Goal: Transaction & Acquisition: Book appointment/travel/reservation

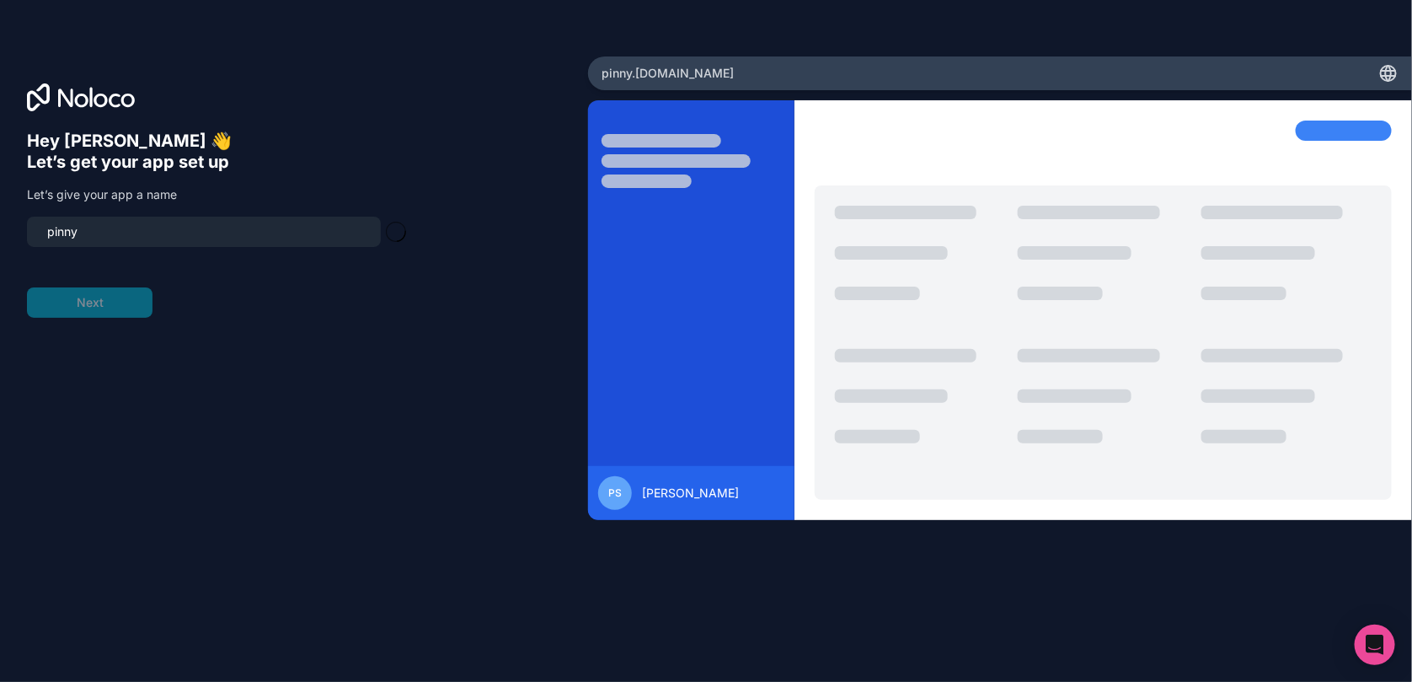
type input "spinny"
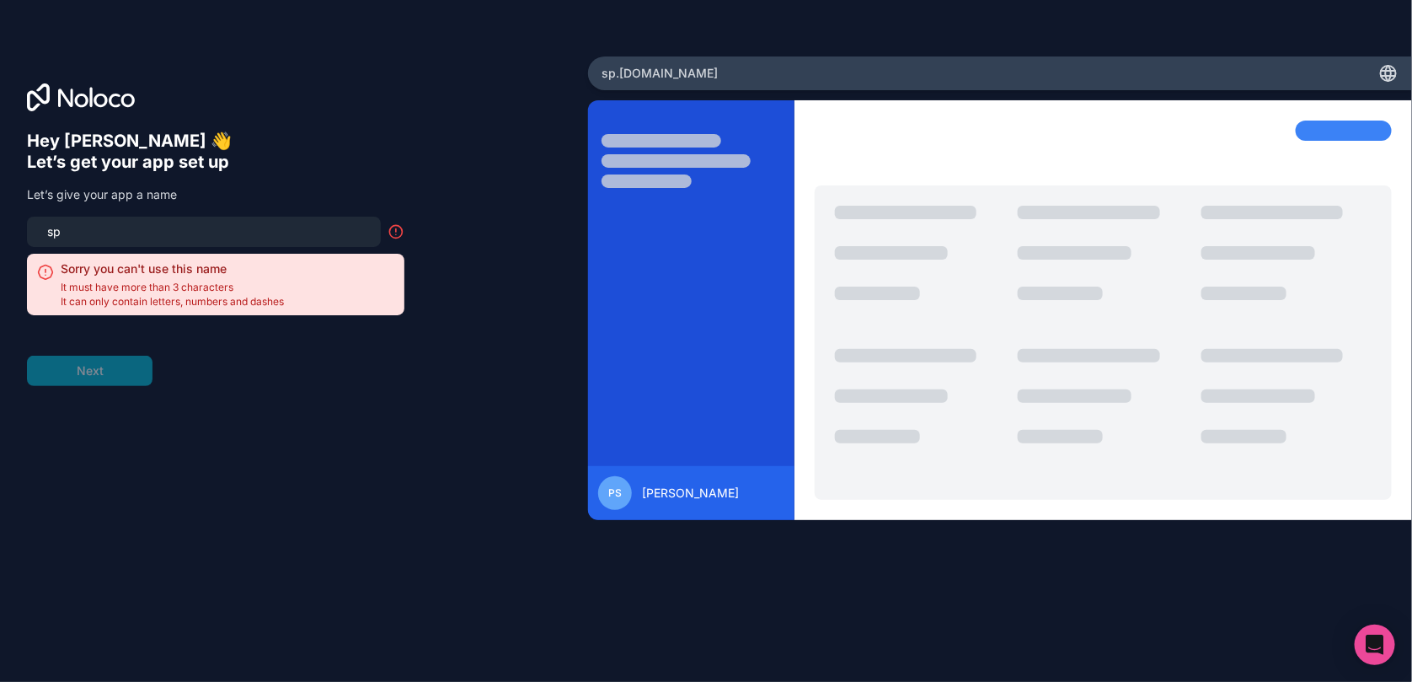
type input "s"
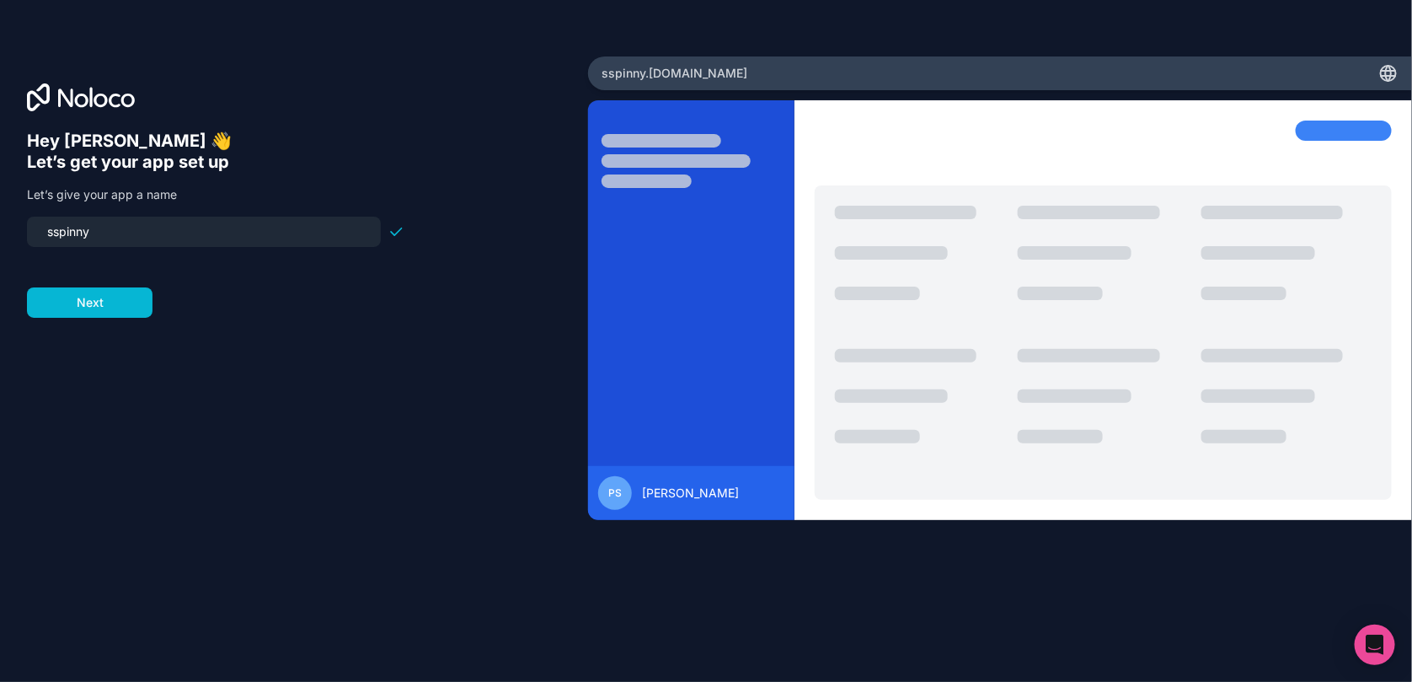
type input "spinny"
click at [116, 296] on button "Next" at bounding box center [90, 302] width 126 height 30
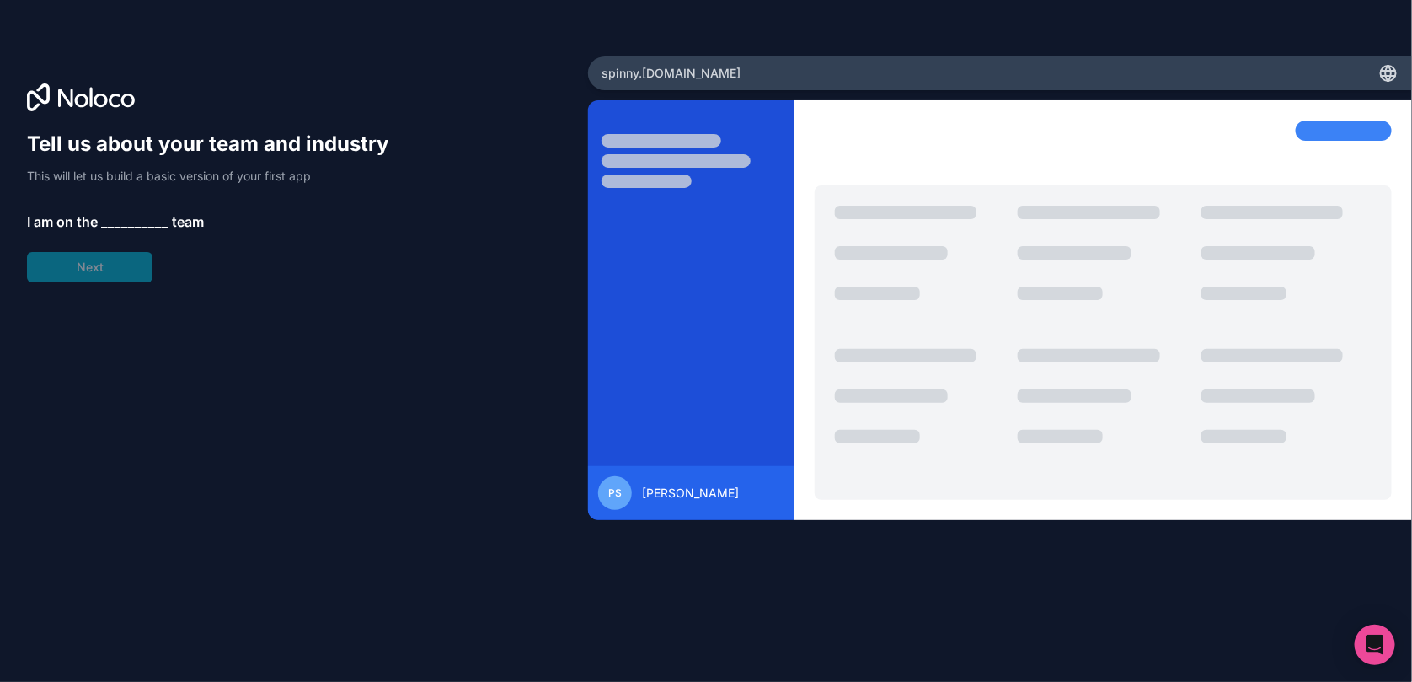
click at [107, 217] on span "__________" at bounding box center [134, 222] width 67 height 20
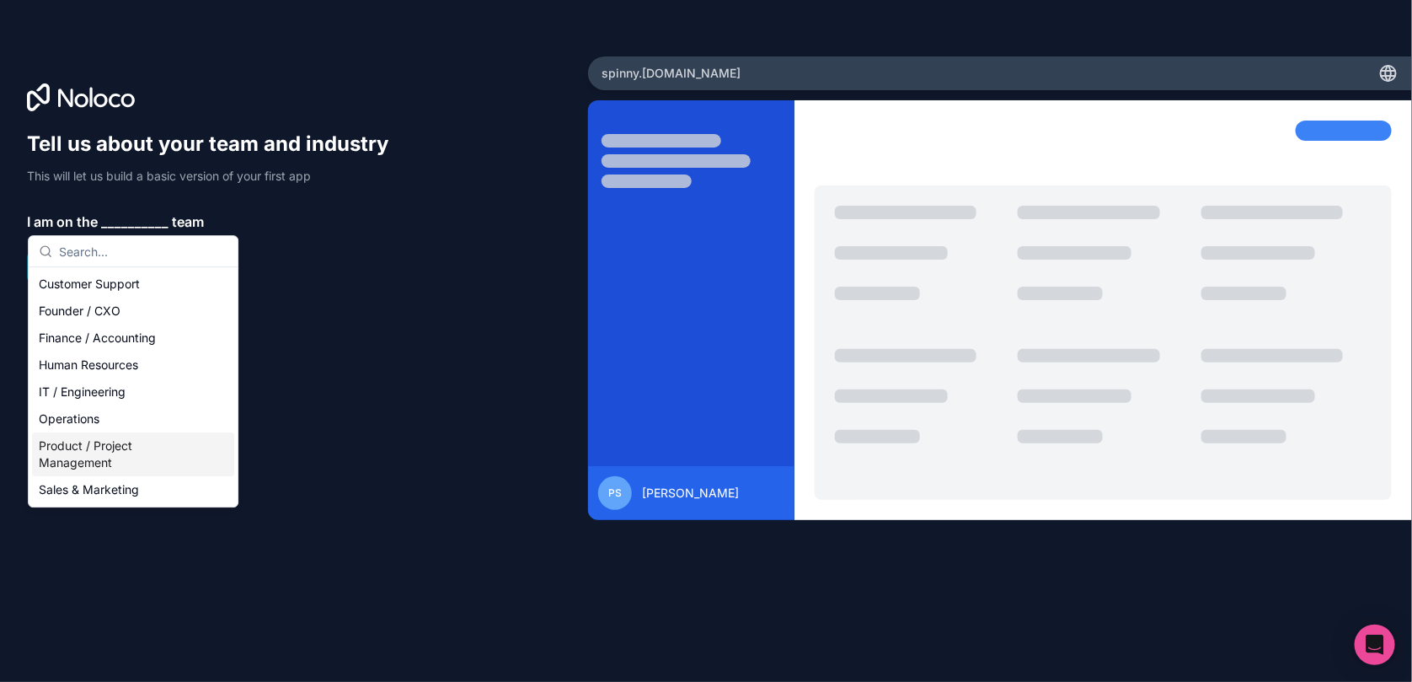
click at [142, 453] on div "Product / Project Management" at bounding box center [133, 454] width 202 height 44
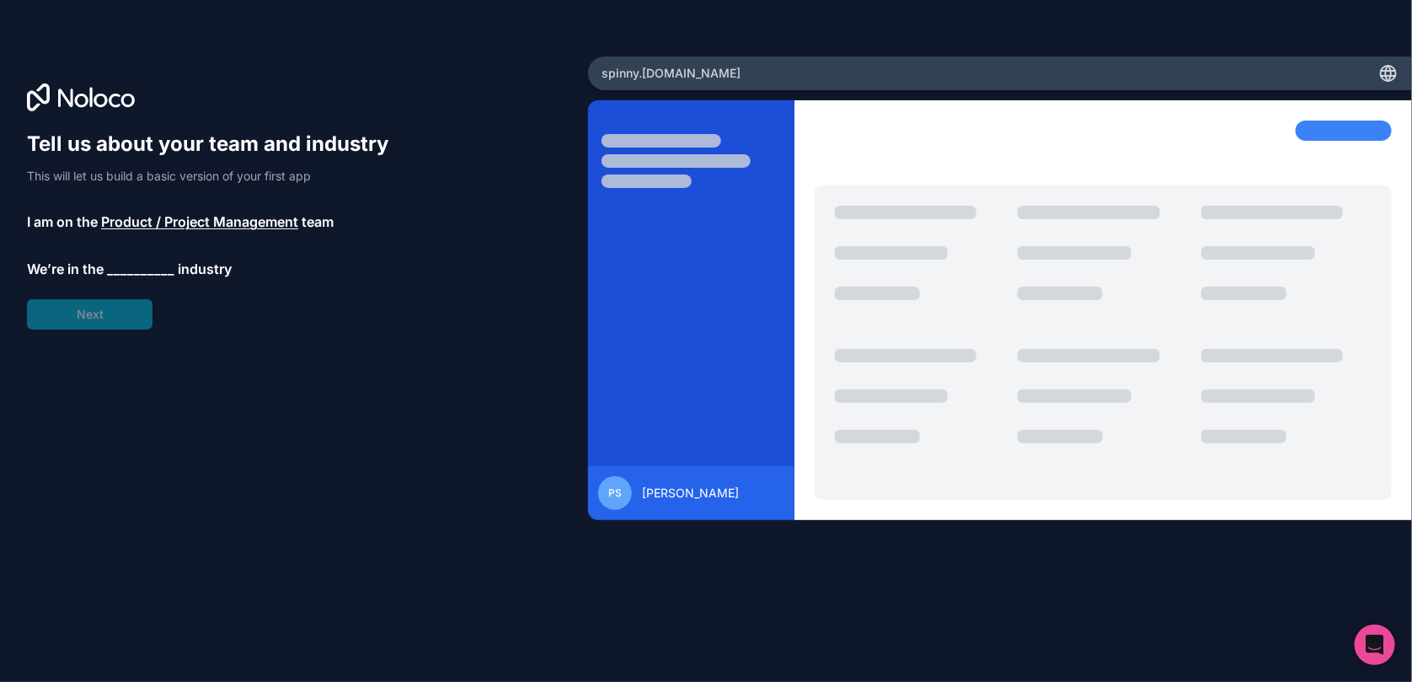
click at [137, 277] on span "__________" at bounding box center [140, 269] width 67 height 20
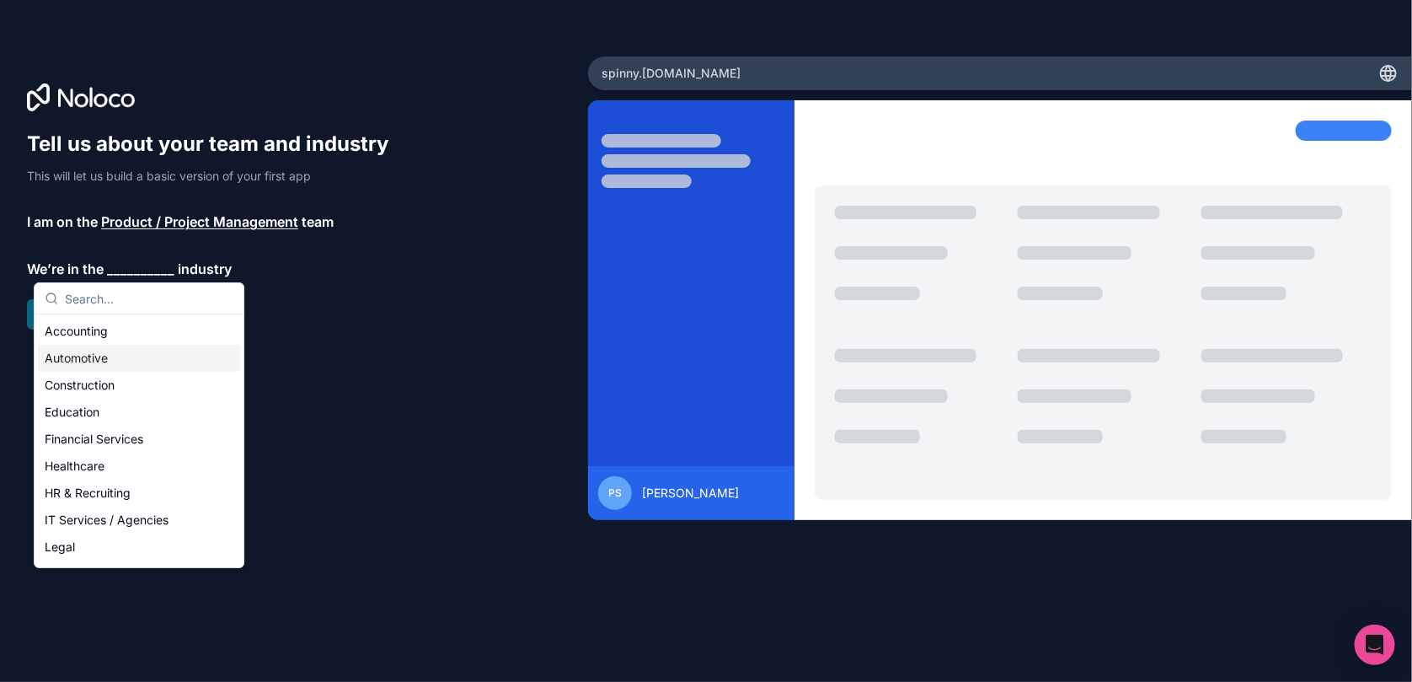
click at [104, 354] on div "Automotive" at bounding box center [139, 358] width 202 height 27
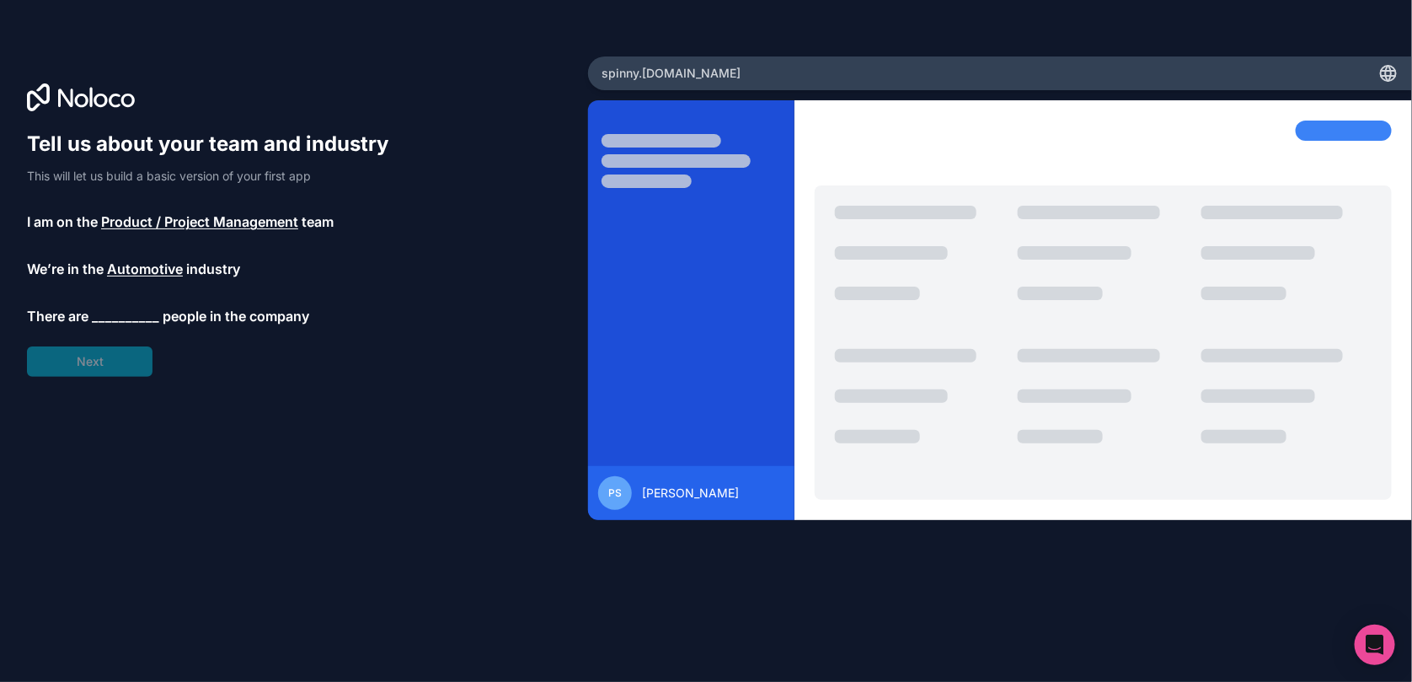
click at [121, 317] on span "__________" at bounding box center [125, 316] width 67 height 20
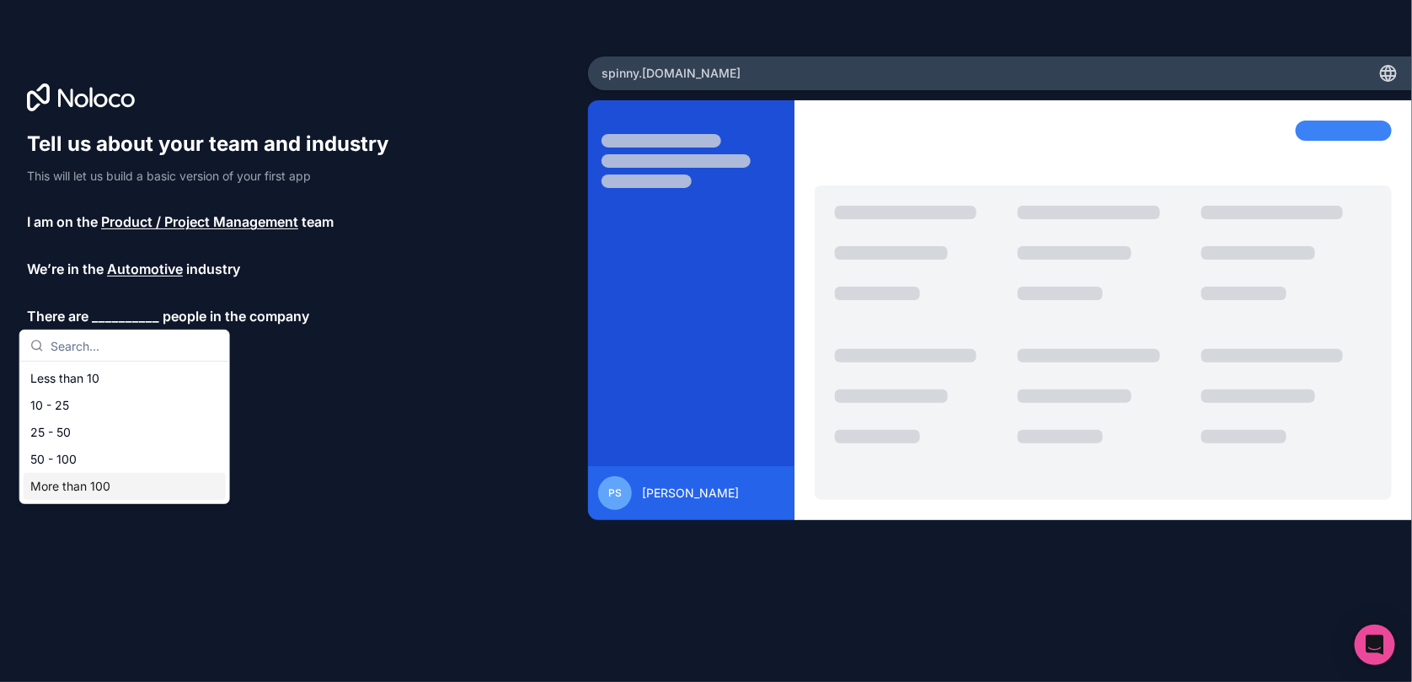
click at [62, 495] on div "More than 100" at bounding box center [125, 486] width 202 height 27
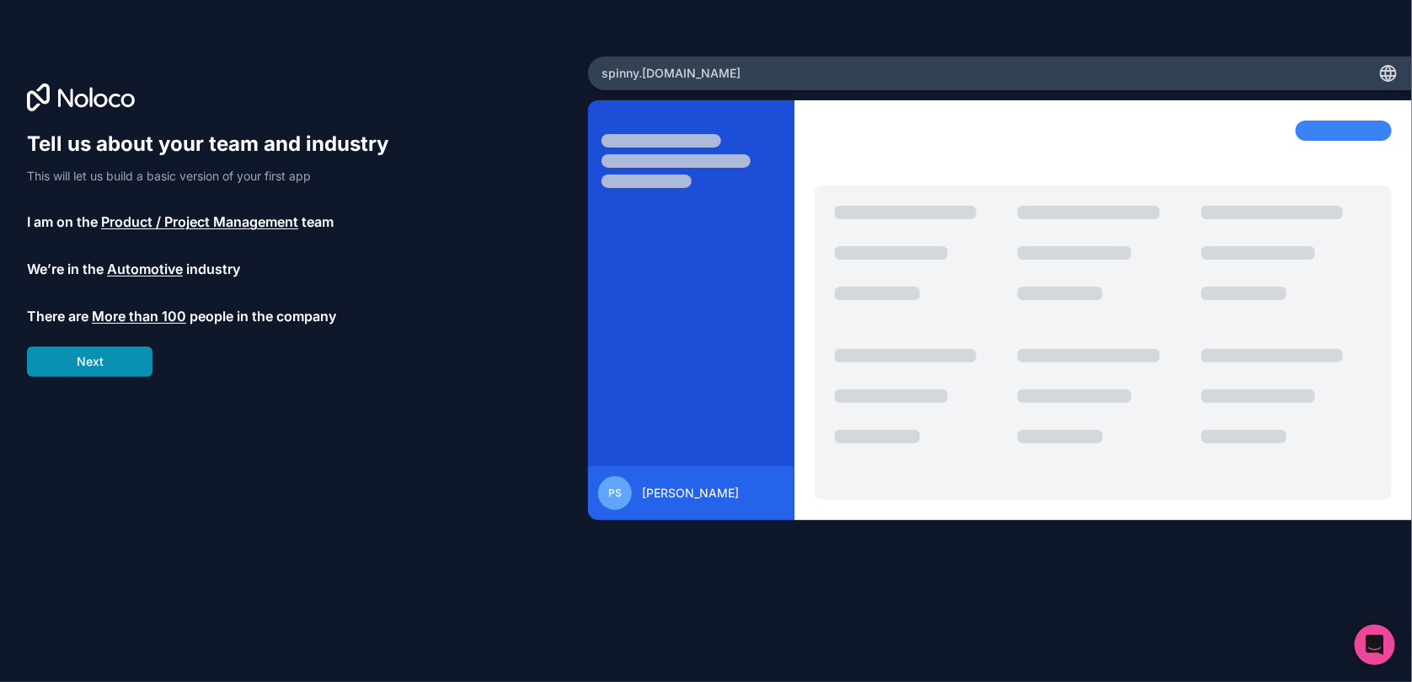
click at [107, 370] on button "Next" at bounding box center [90, 361] width 126 height 30
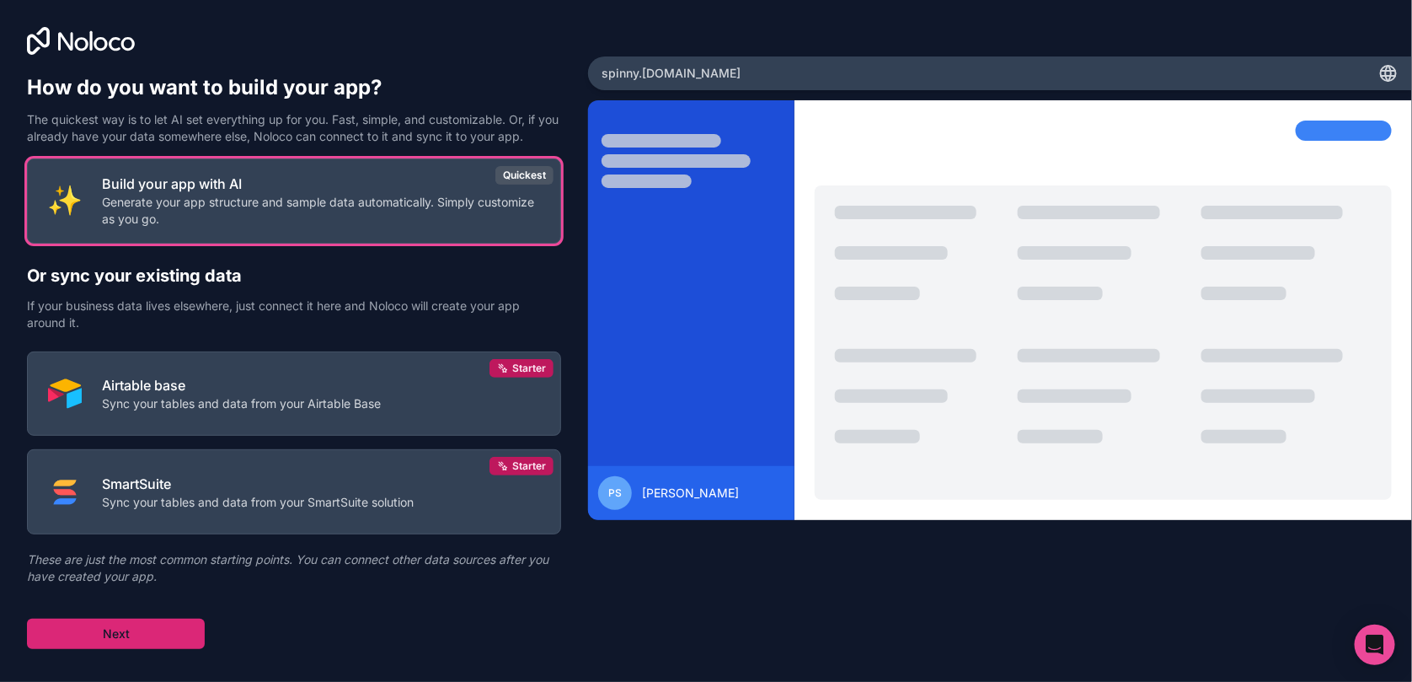
click at [137, 640] on button "Next" at bounding box center [116, 634] width 178 height 30
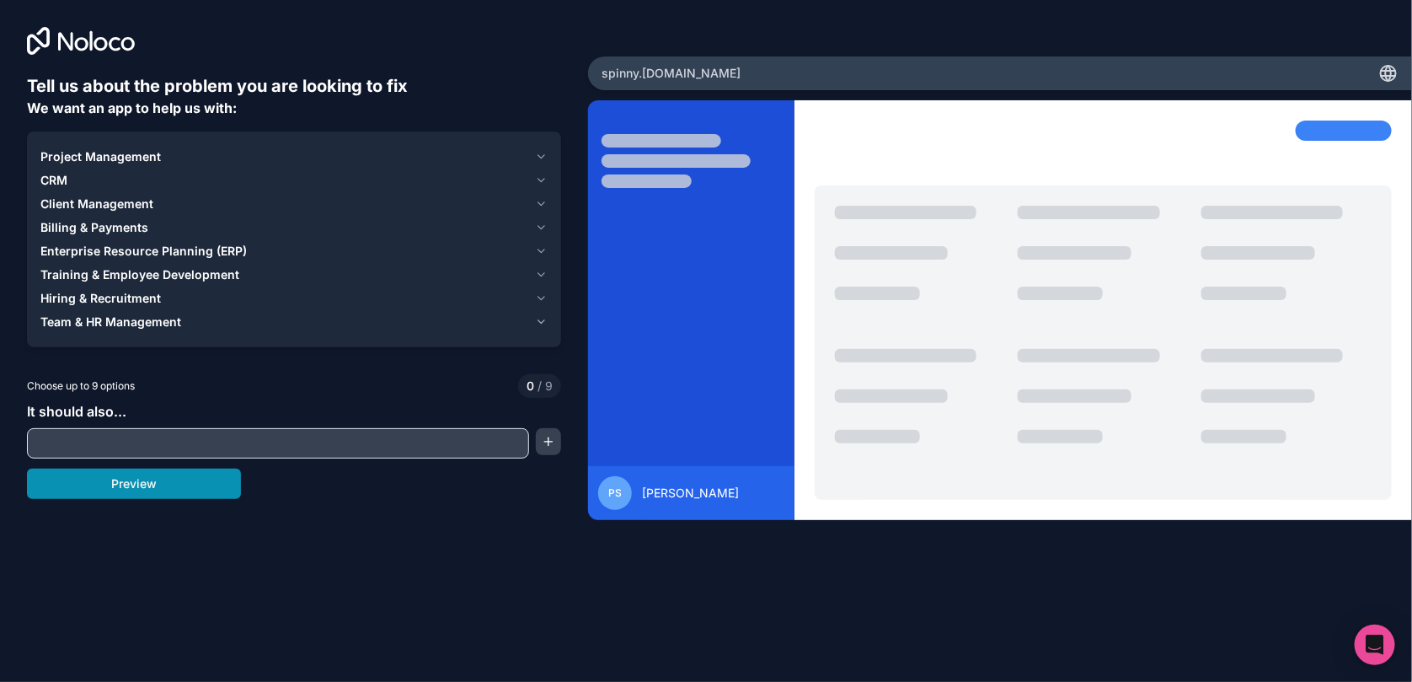
click at [153, 481] on button "Preview" at bounding box center [134, 484] width 214 height 30
click at [114, 157] on span "Project Management" at bounding box center [100, 156] width 121 height 17
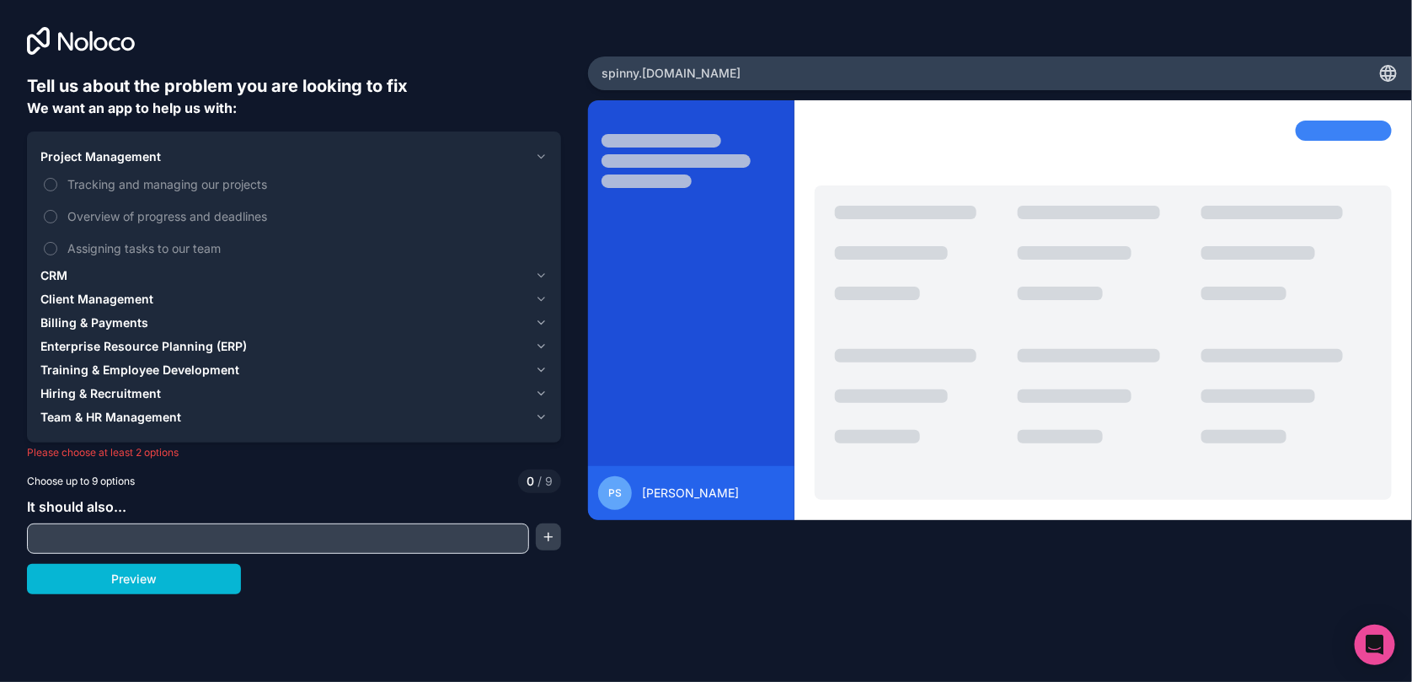
click at [77, 274] on div "CRM" at bounding box center [284, 275] width 488 height 17
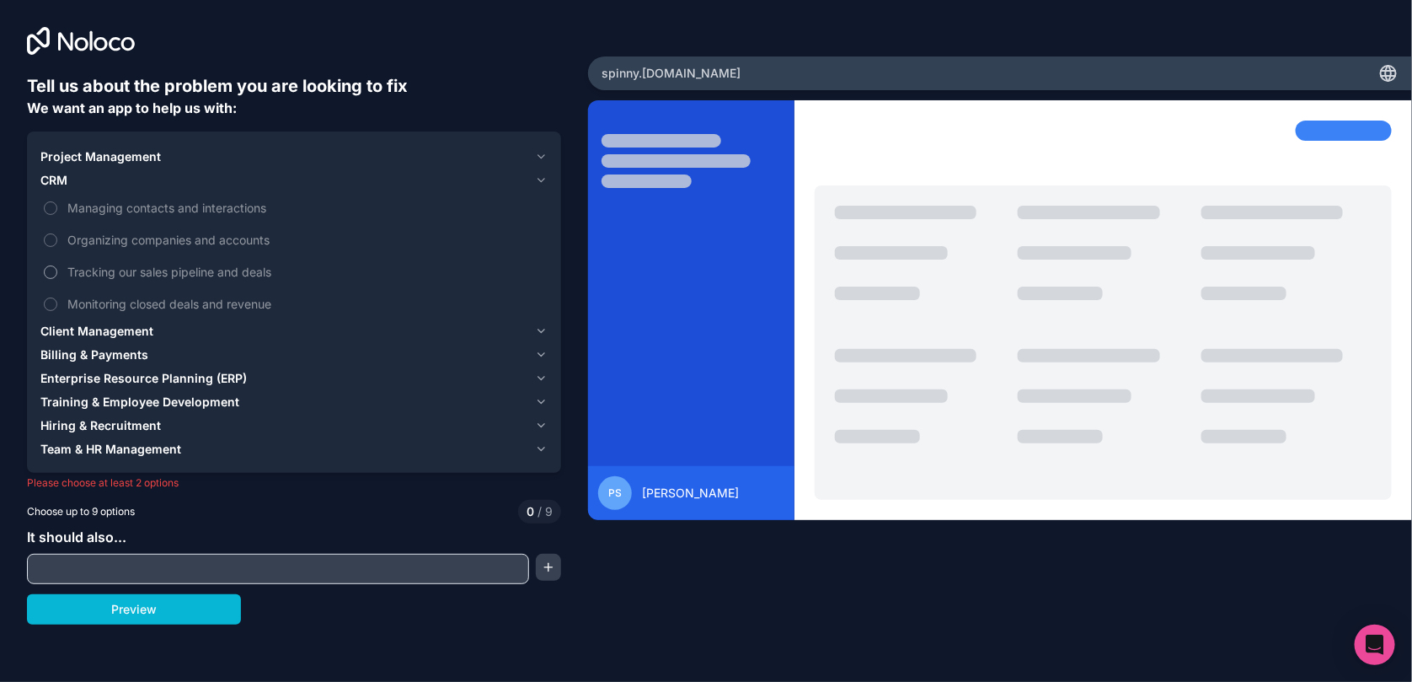
click at [137, 272] on span "Tracking our sales pipeline and deals" at bounding box center [305, 272] width 477 height 18
click at [57, 272] on button "Tracking our sales pipeline and deals" at bounding box center [50, 271] width 13 height 13
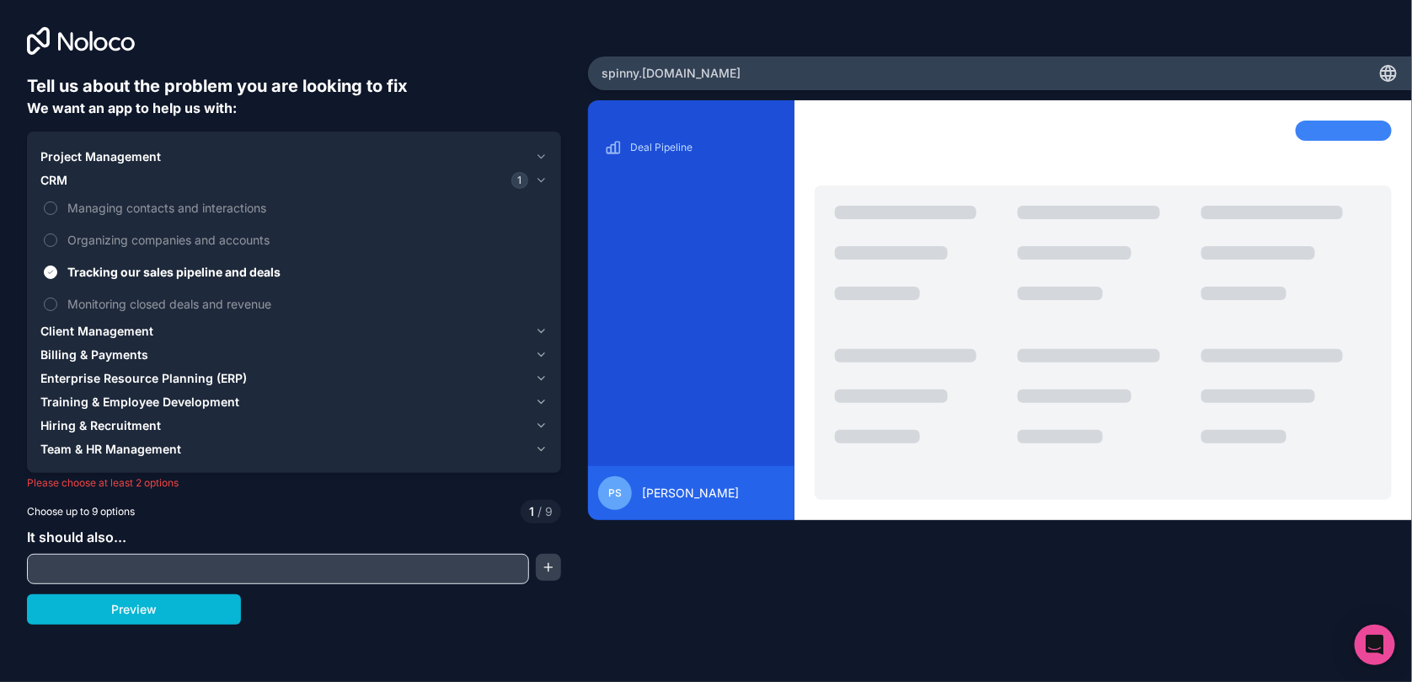
click at [94, 569] on input "text" at bounding box center [278, 569] width 494 height 24
click at [109, 158] on span "Project Management" at bounding box center [100, 156] width 121 height 17
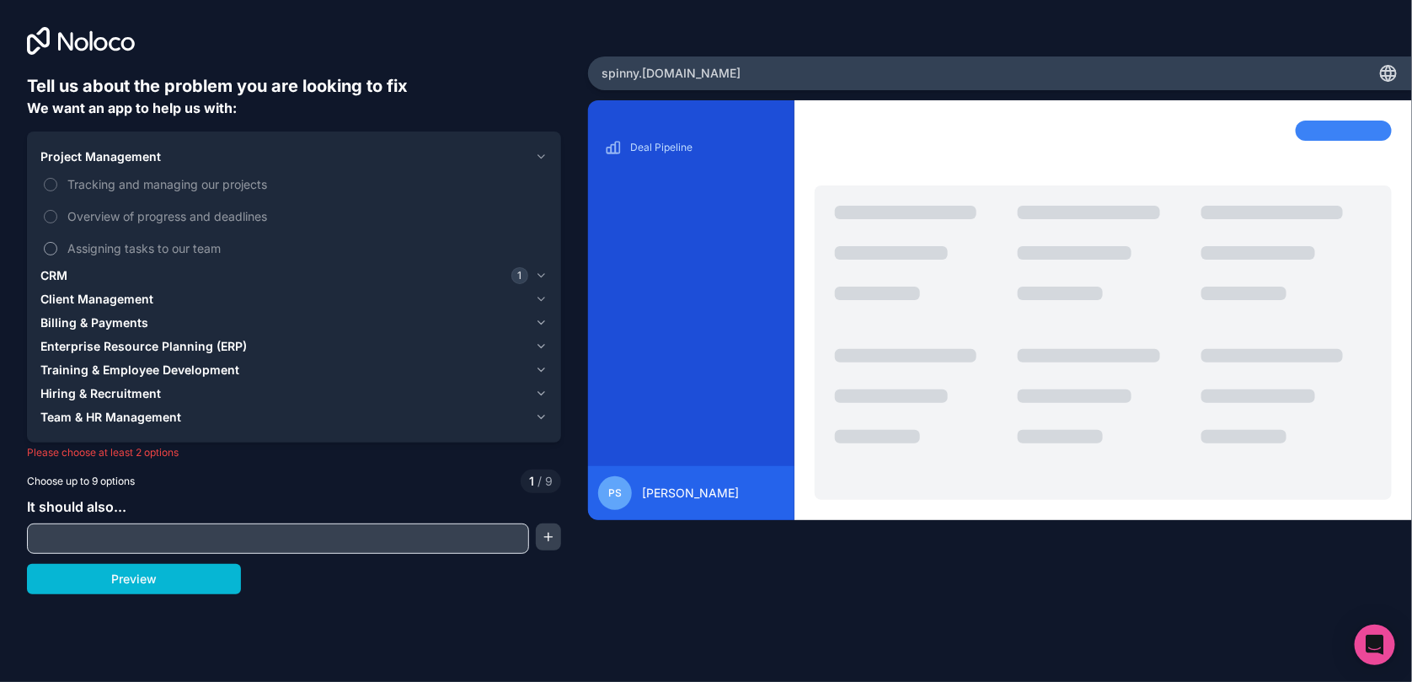
click at [172, 255] on span "Assigning tasks to our team" at bounding box center [305, 248] width 477 height 18
click at [57, 255] on button "Assigning tasks to our team" at bounding box center [50, 248] width 13 height 13
click at [215, 224] on span "Overview of progress and deadlines" at bounding box center [305, 216] width 477 height 18
click at [57, 223] on button "Overview of progress and deadlines" at bounding box center [50, 216] width 13 height 13
click at [248, 192] on span "Tracking and managing our projects" at bounding box center [305, 184] width 477 height 18
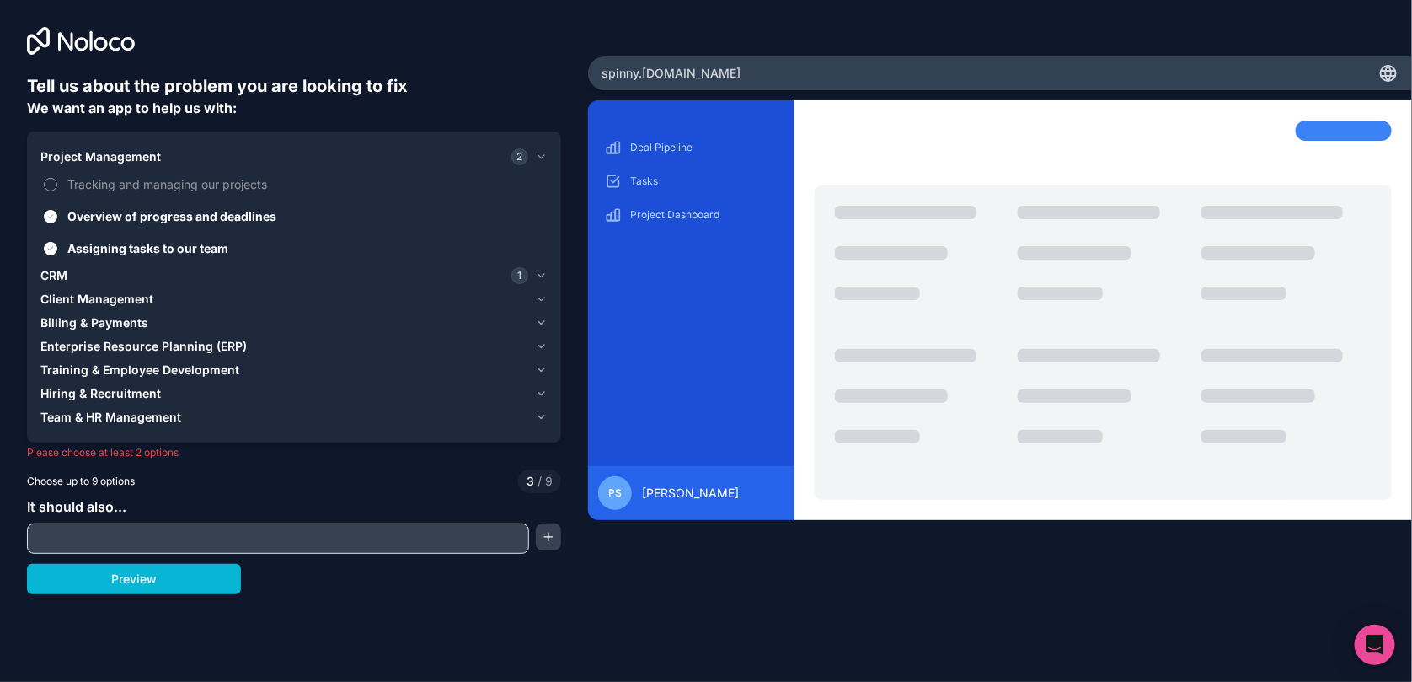
click at [57, 191] on button "Tracking and managing our projects" at bounding box center [50, 184] width 13 height 13
click at [99, 270] on div "CRM 1" at bounding box center [284, 275] width 488 height 17
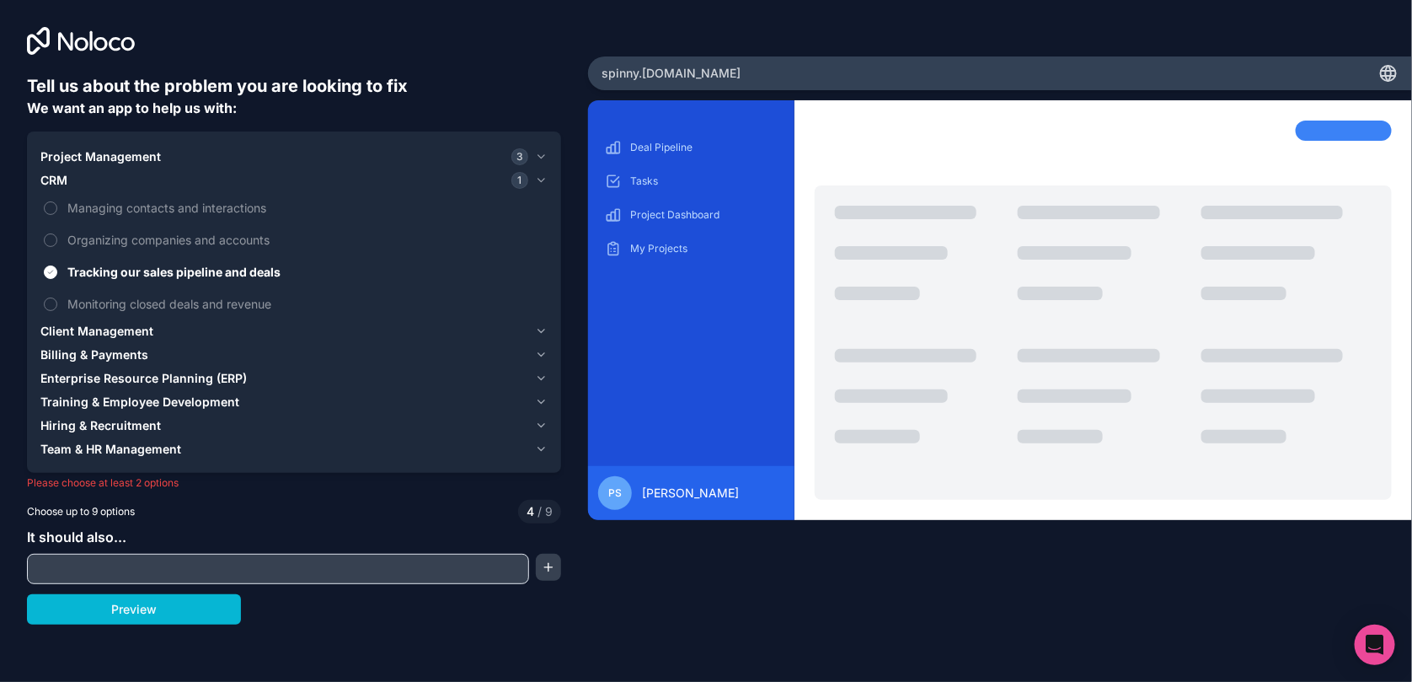
click at [147, 330] on span "Client Management" at bounding box center [96, 331] width 113 height 17
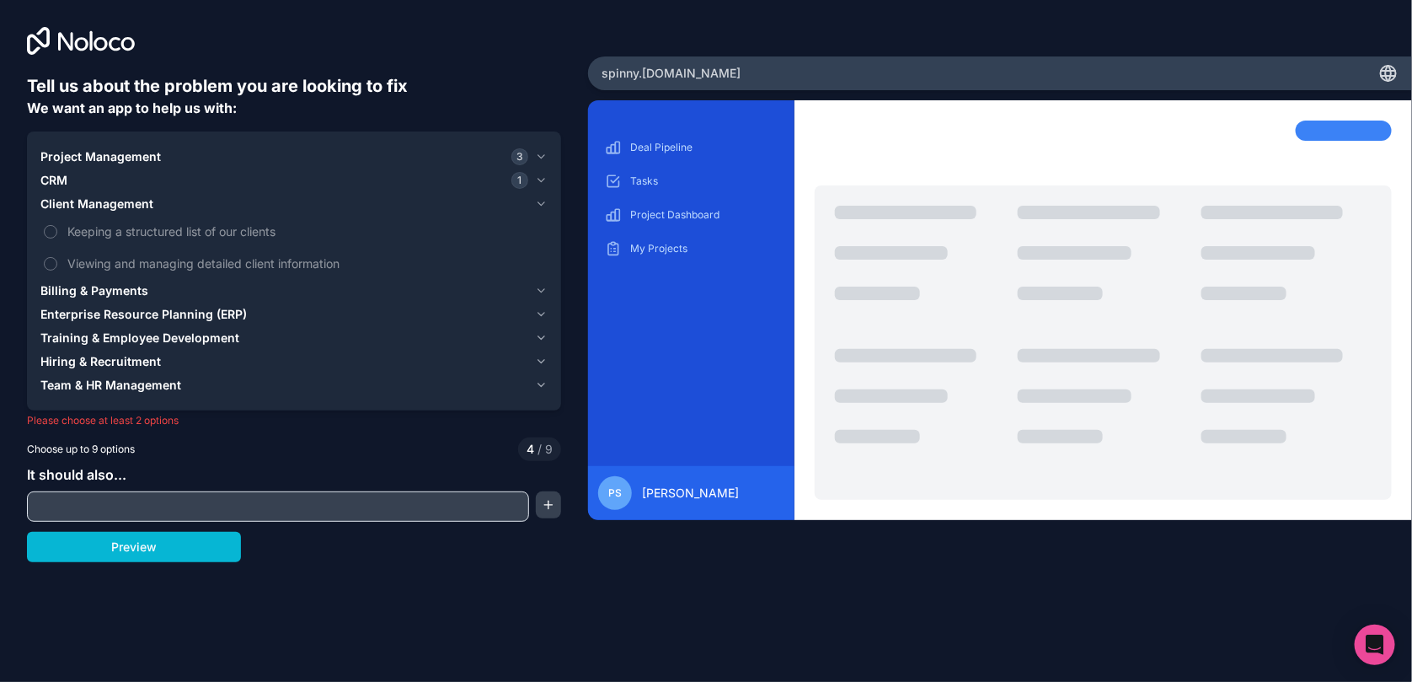
click at [161, 282] on div "Billing & Payments" at bounding box center [284, 290] width 488 height 17
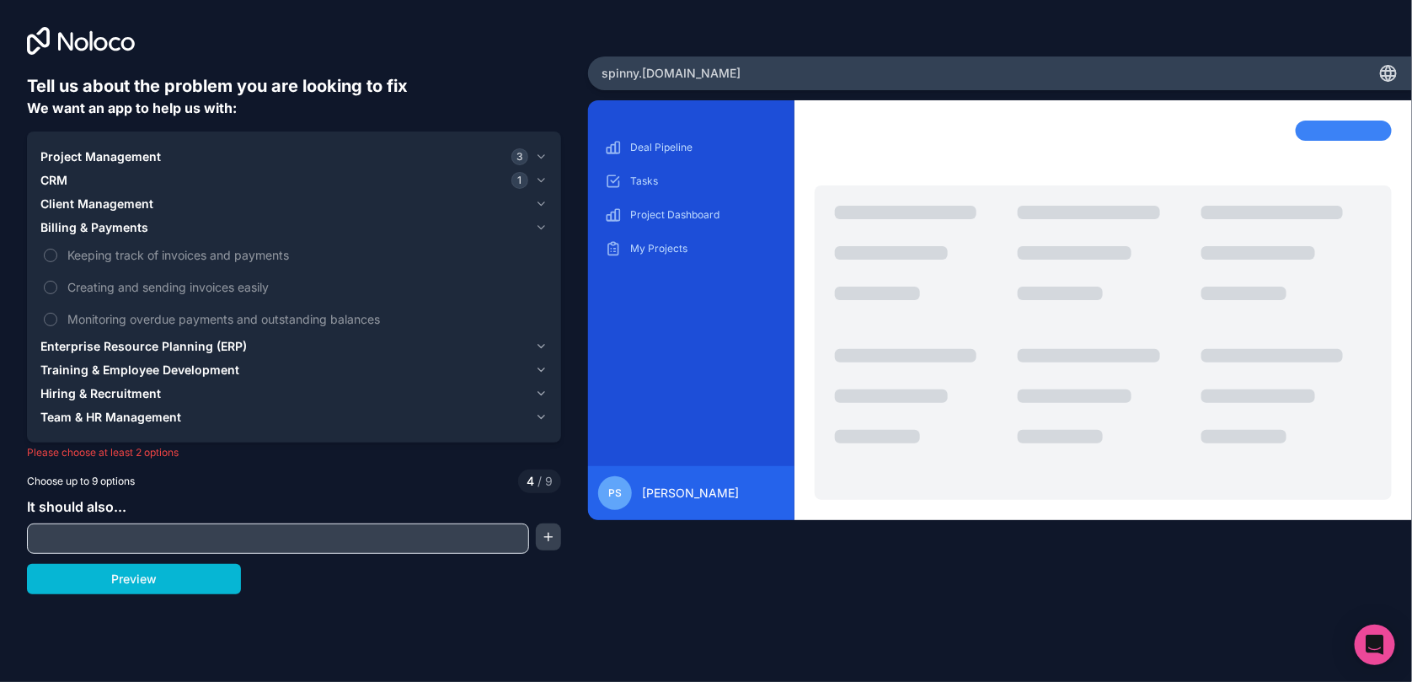
click at [228, 343] on span "Enterprise Resource Planning (ERP)" at bounding box center [143, 346] width 206 height 17
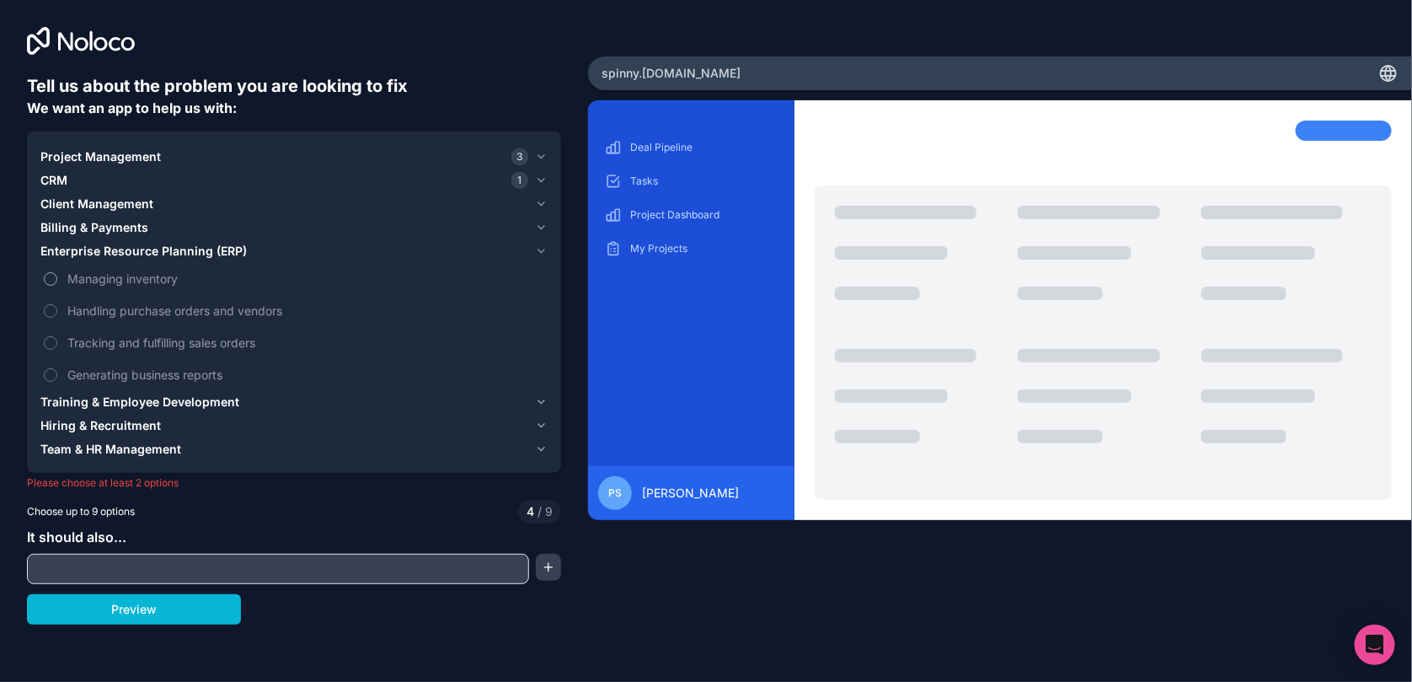
click at [179, 278] on span "Managing inventory" at bounding box center [305, 279] width 477 height 18
click at [57, 278] on button "Managing inventory" at bounding box center [50, 278] width 13 height 13
click at [219, 345] on span "Tracking and fulfilling sales orders" at bounding box center [305, 343] width 477 height 18
click at [57, 345] on button "Tracking and fulfilling sales orders" at bounding box center [50, 342] width 13 height 13
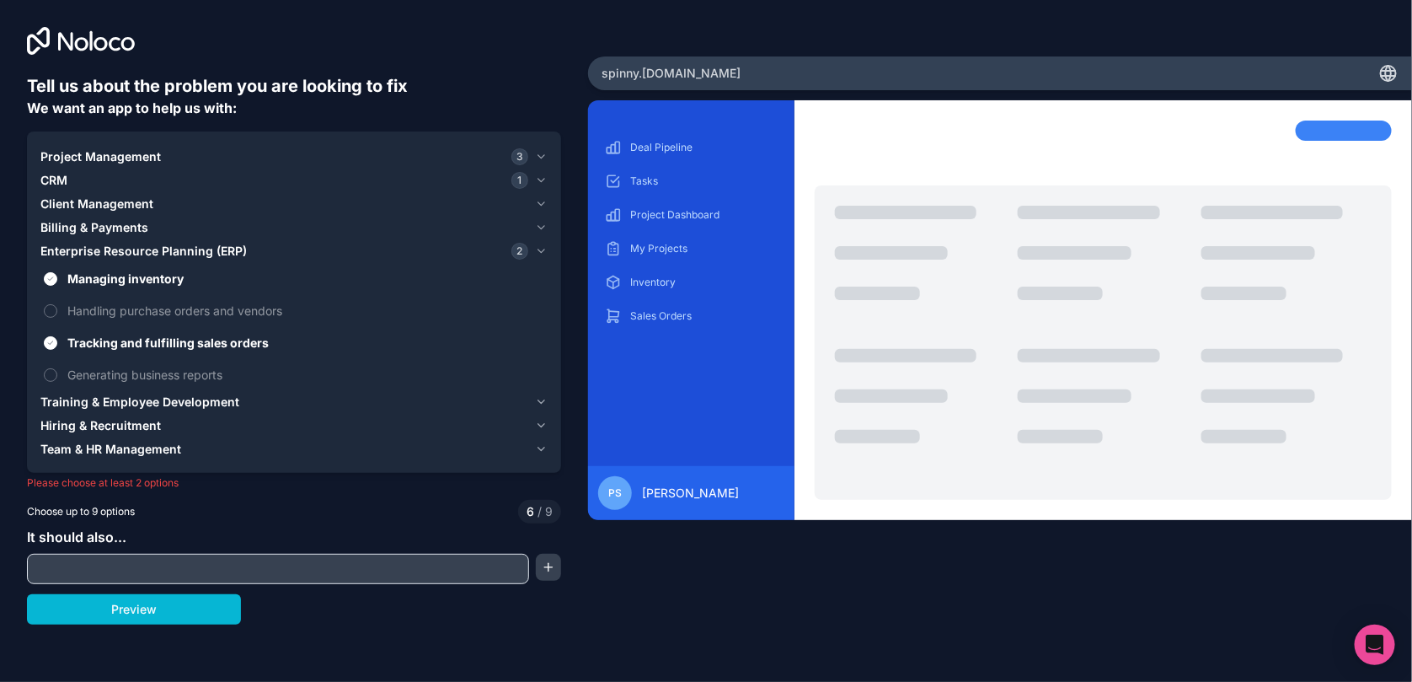
click at [210, 398] on span "Training & Employee Development" at bounding box center [139, 402] width 199 height 17
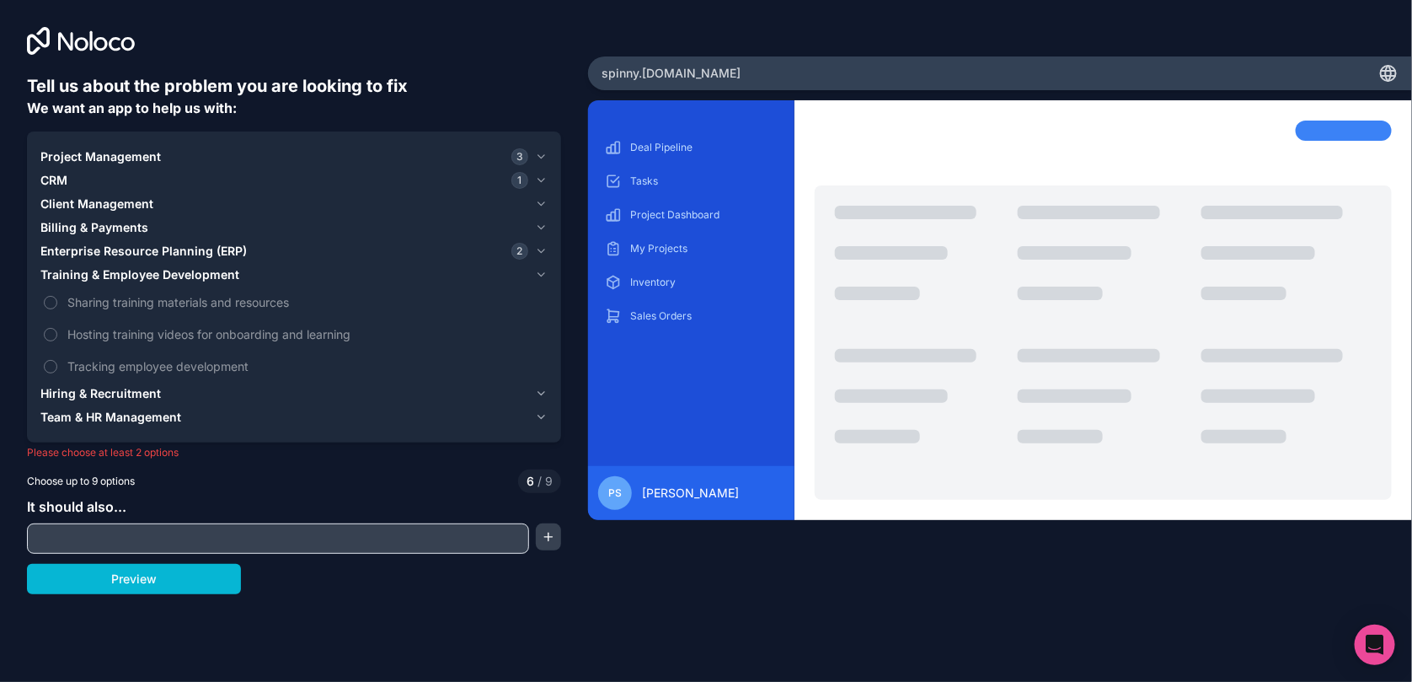
click at [153, 390] on span "Hiring & Recruitment" at bounding box center [100, 393] width 121 height 17
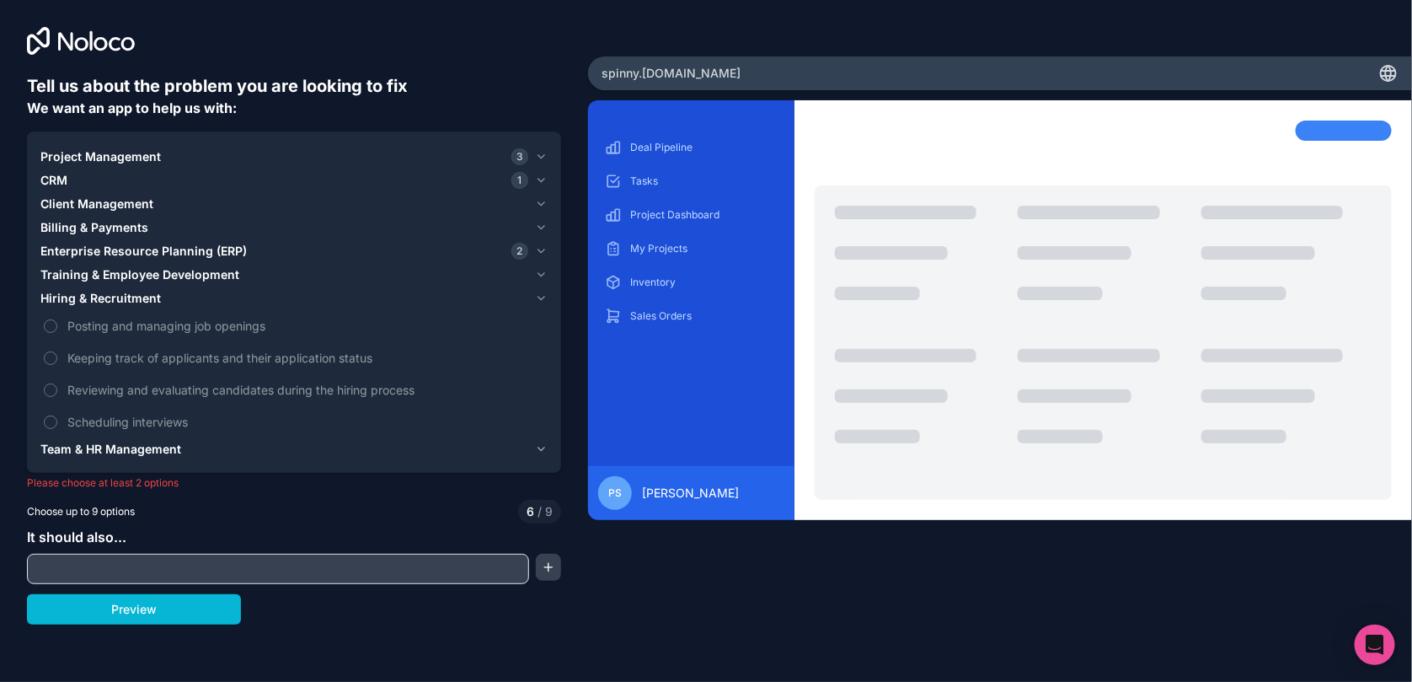
click at [153, 446] on span "Team & HR Management" at bounding box center [110, 449] width 141 height 17
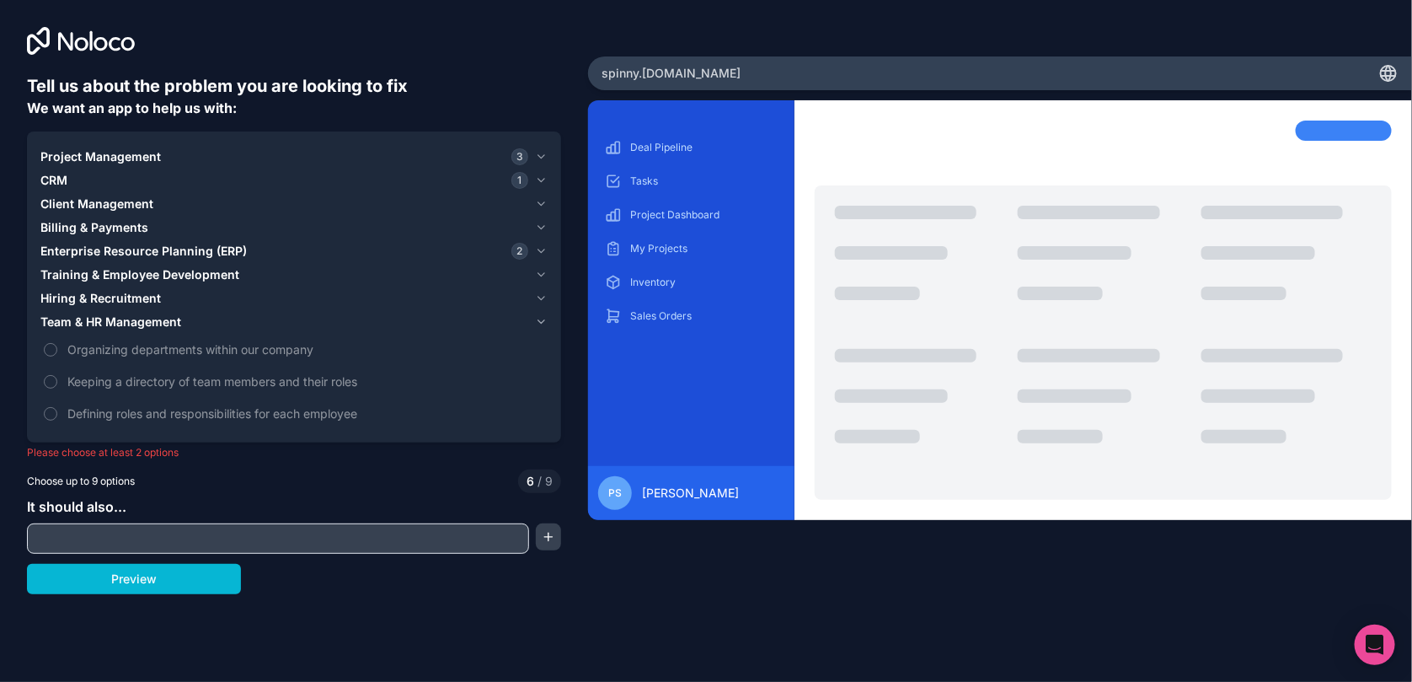
click at [112, 529] on input "text" at bounding box center [278, 539] width 494 height 24
click at [531, 526] on div at bounding box center [294, 538] width 534 height 30
click at [545, 529] on button "button" at bounding box center [548, 536] width 25 height 27
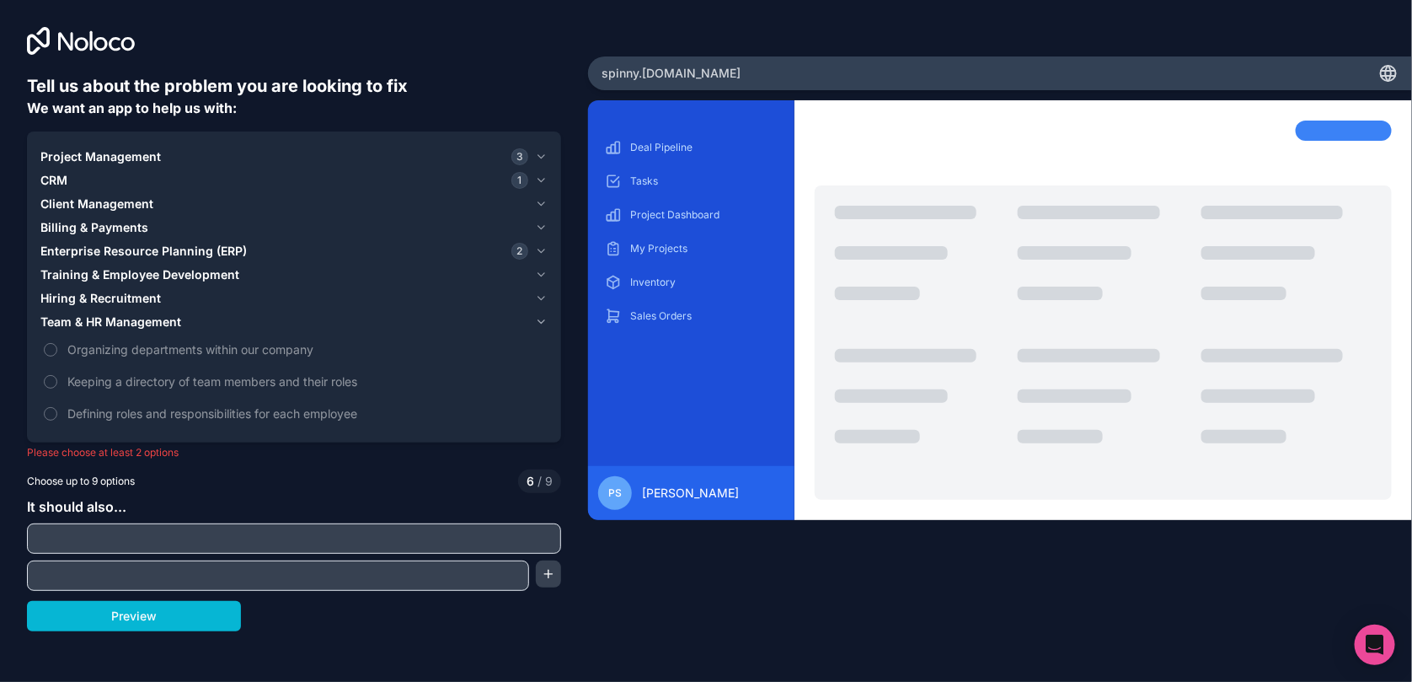
click at [435, 523] on div at bounding box center [294, 538] width 534 height 30
click at [189, 545] on input "text" at bounding box center [294, 539] width 526 height 24
type input "I"
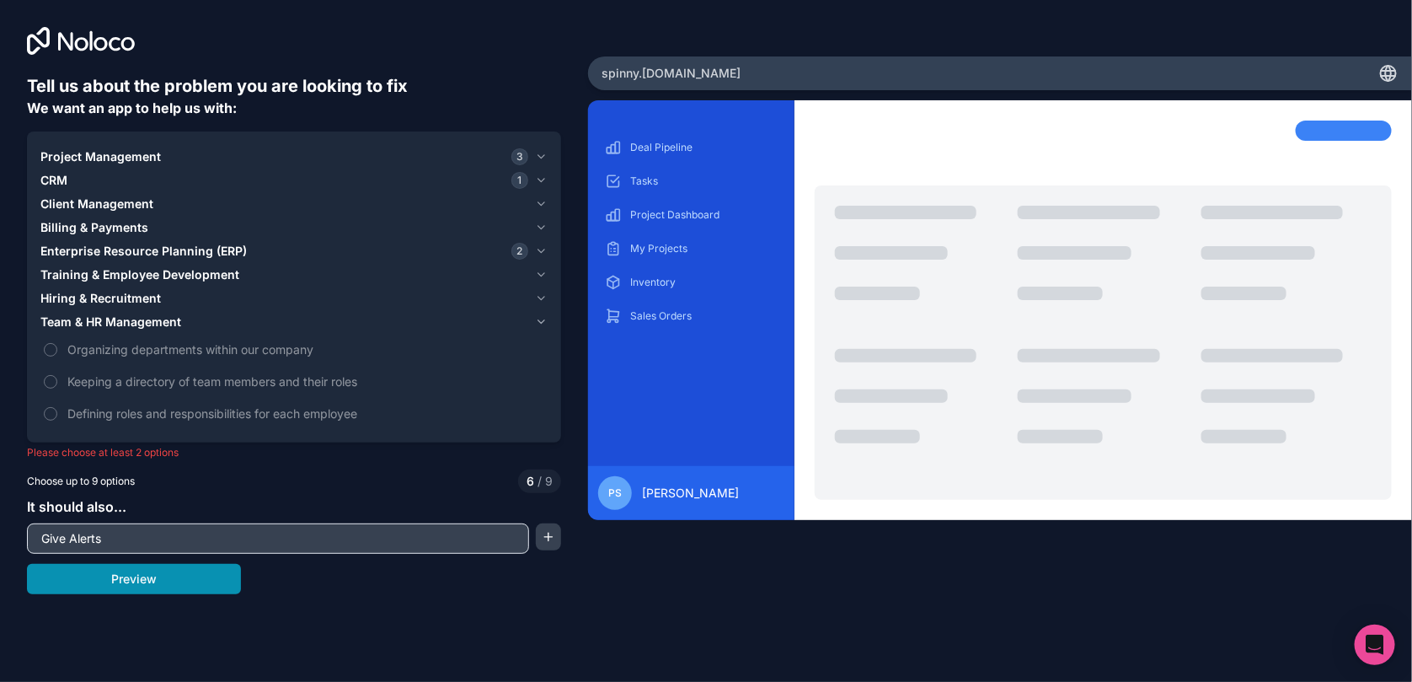
type input "Give Alerts"
click at [164, 576] on button "Preview" at bounding box center [134, 579] width 214 height 30
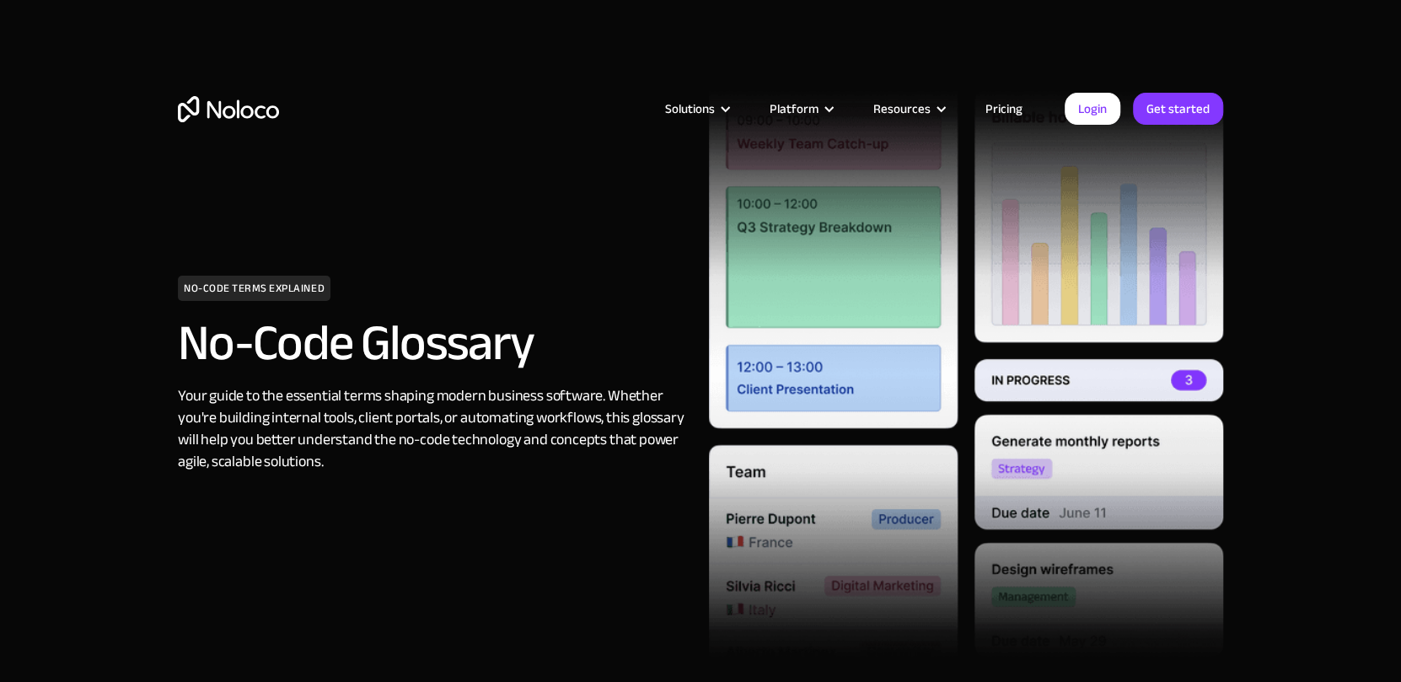
click at [1015, 109] on link "Pricing" at bounding box center [1003, 109] width 79 height 22
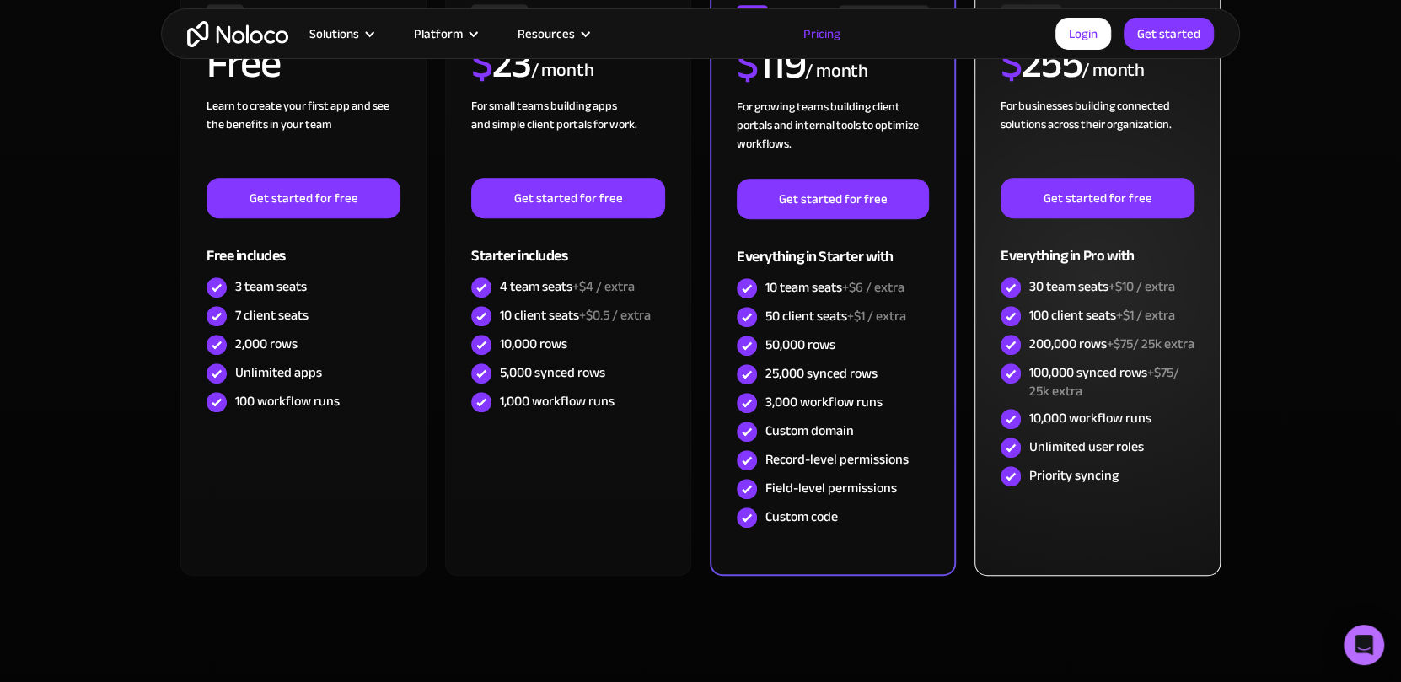
scroll to position [538, 0]
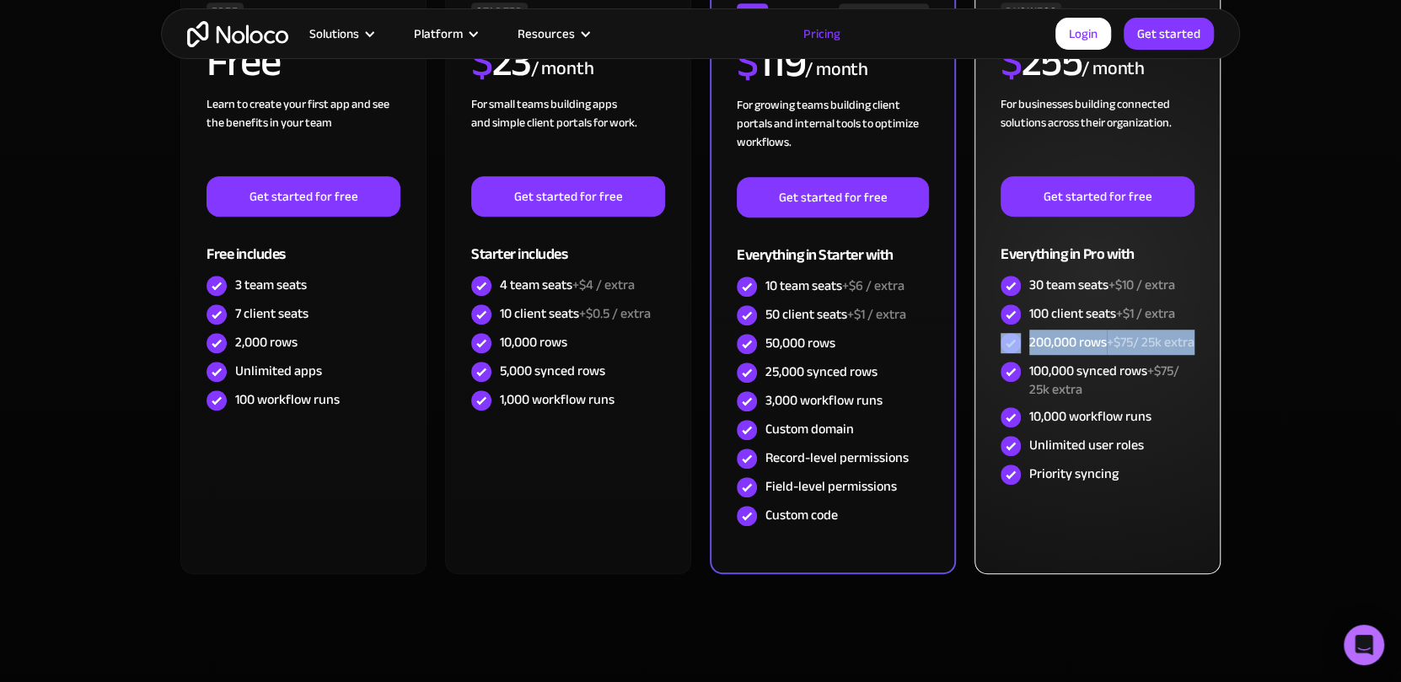
drag, startPoint x: 1059, startPoint y: 365, endPoint x: 1051, endPoint y: 380, distance: 17.4
click at [1005, 355] on div "200,000 rows +$75/ 25k extra" at bounding box center [1097, 343] width 194 height 29
click at [1086, 396] on div "100,000 synced rows +$75/ 25k extra" at bounding box center [1111, 380] width 165 height 37
click at [1086, 389] on div "100,000 synced rows +$75/ 25k extra" at bounding box center [1111, 380] width 165 height 37
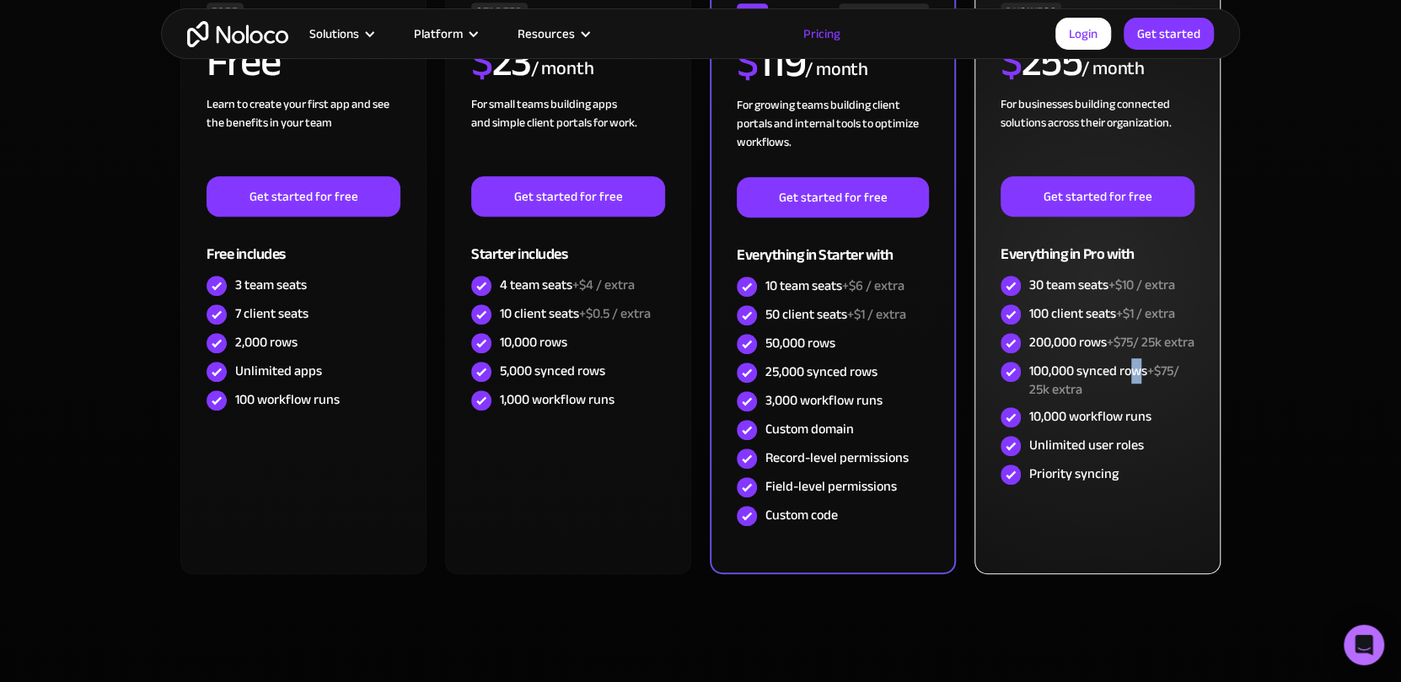
click at [1138, 379] on div "100,000 synced rows +$75/ 25k extra" at bounding box center [1111, 380] width 165 height 37
drag, startPoint x: 1093, startPoint y: 403, endPoint x: 1084, endPoint y: 407, distance: 10.2
click at [1084, 399] on div "100,000 synced rows +$75/ 25k extra" at bounding box center [1111, 380] width 165 height 37
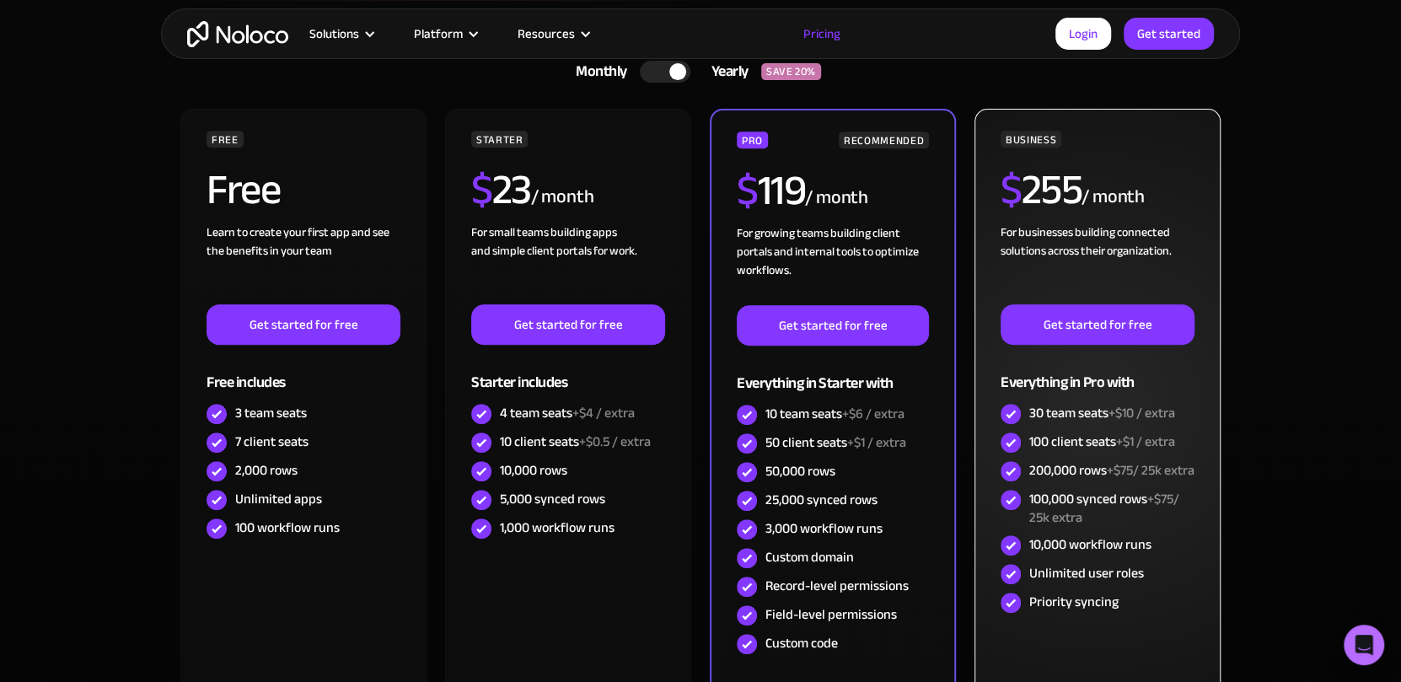
scroll to position [404, 0]
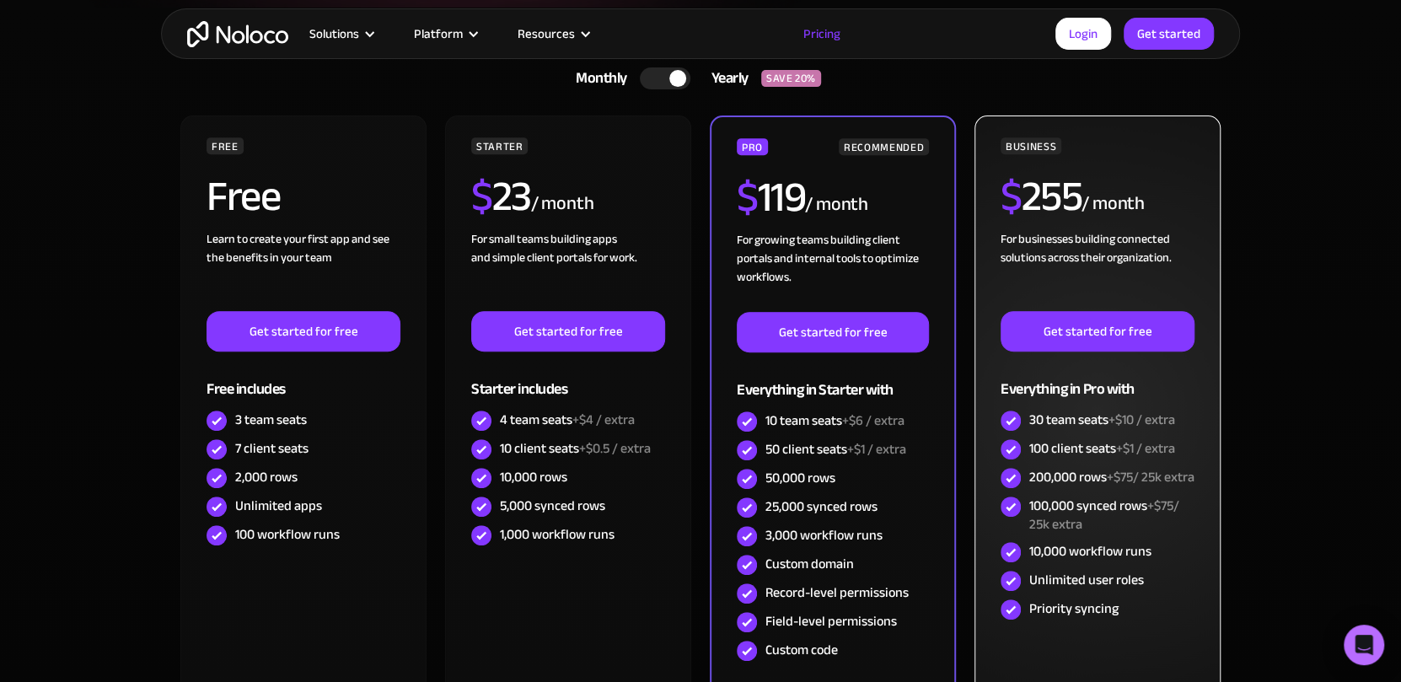
click at [1078, 258] on div "For businesses building connected solutions across their organization. ‍" at bounding box center [1097, 270] width 194 height 81
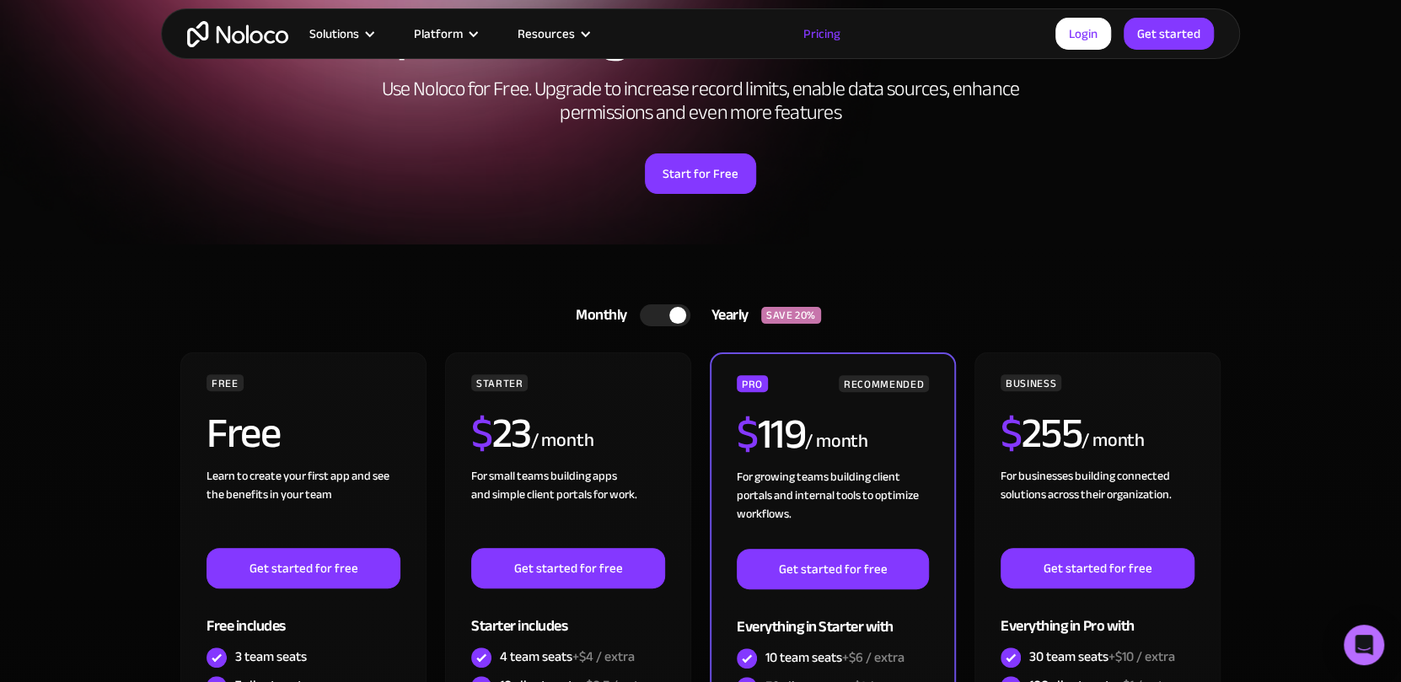
scroll to position [159, 0]
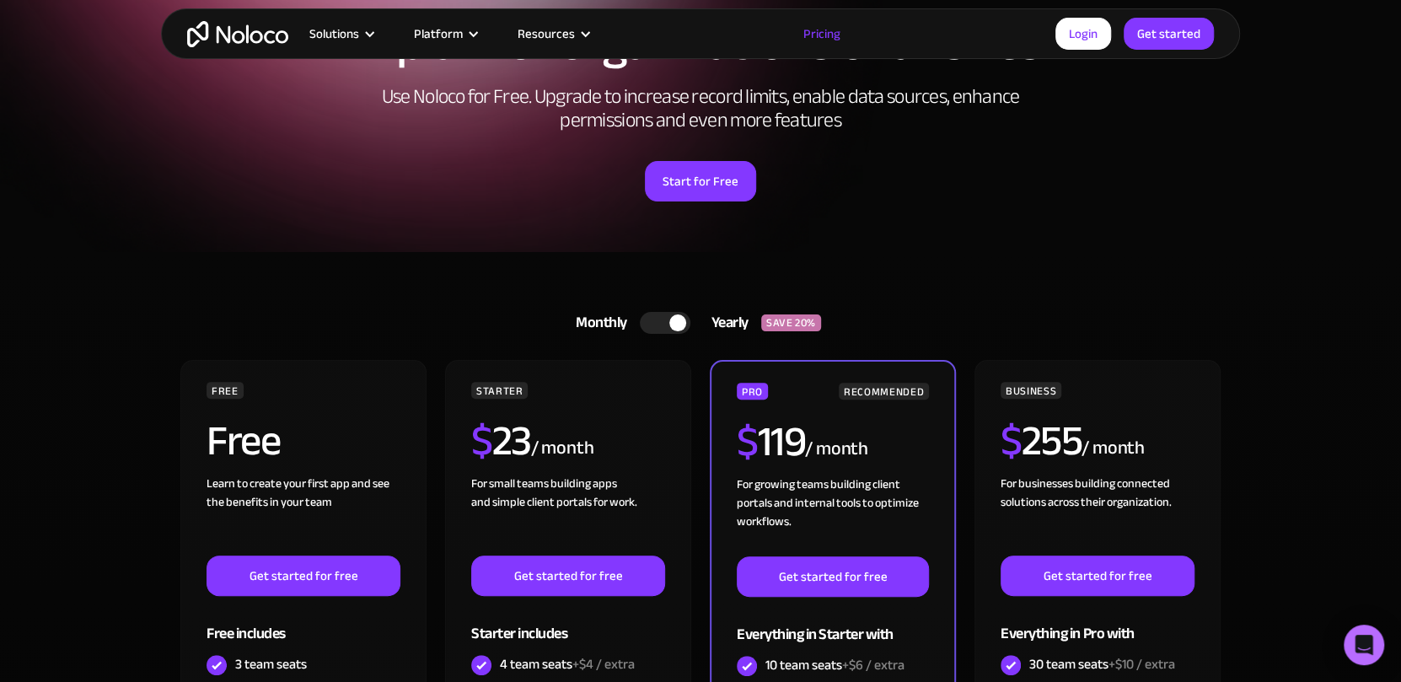
click at [672, 325] on div at bounding box center [677, 322] width 17 height 17
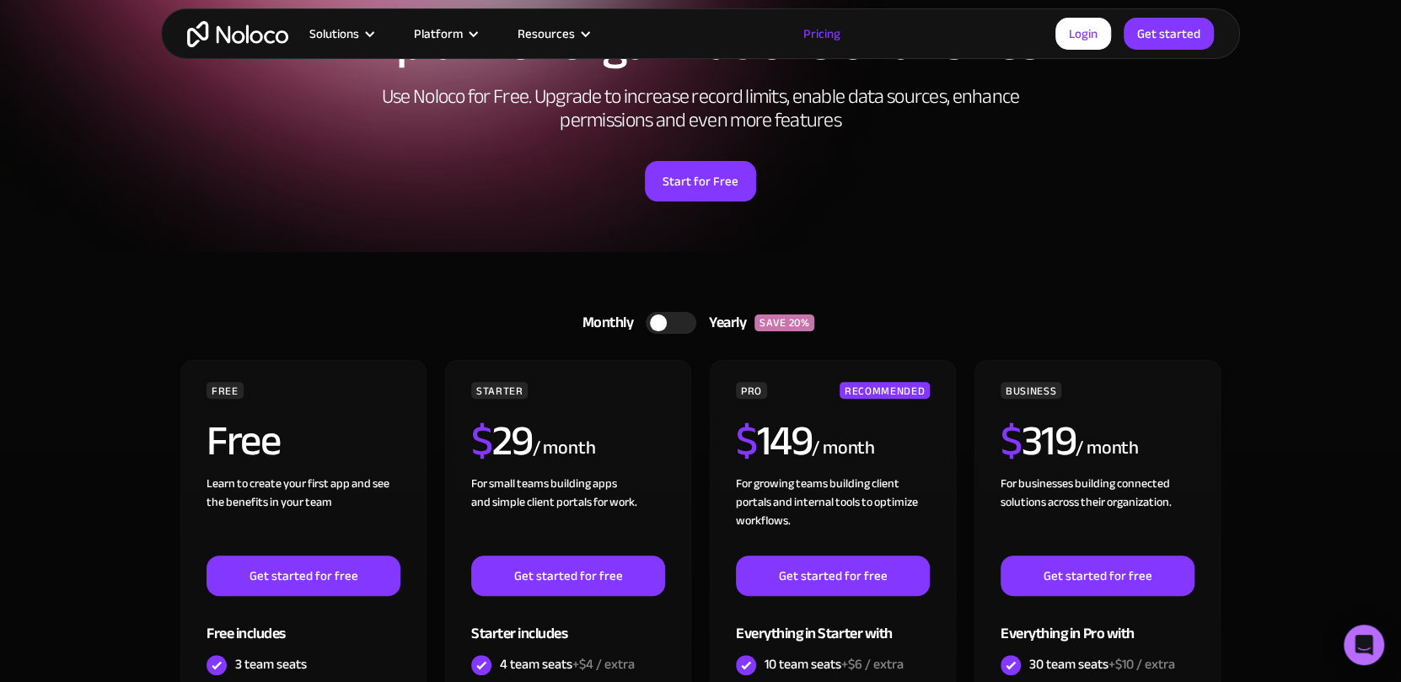
click at [672, 325] on div at bounding box center [671, 323] width 51 height 22
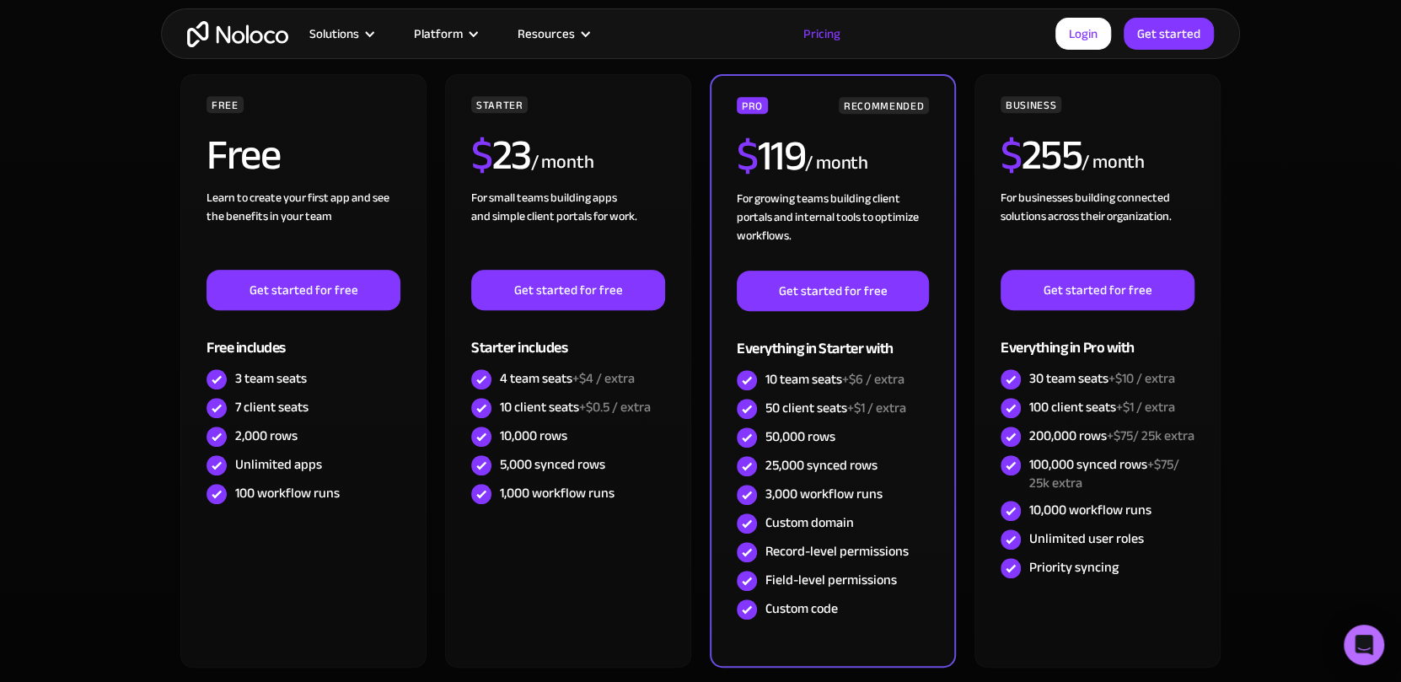
scroll to position [467, 0]
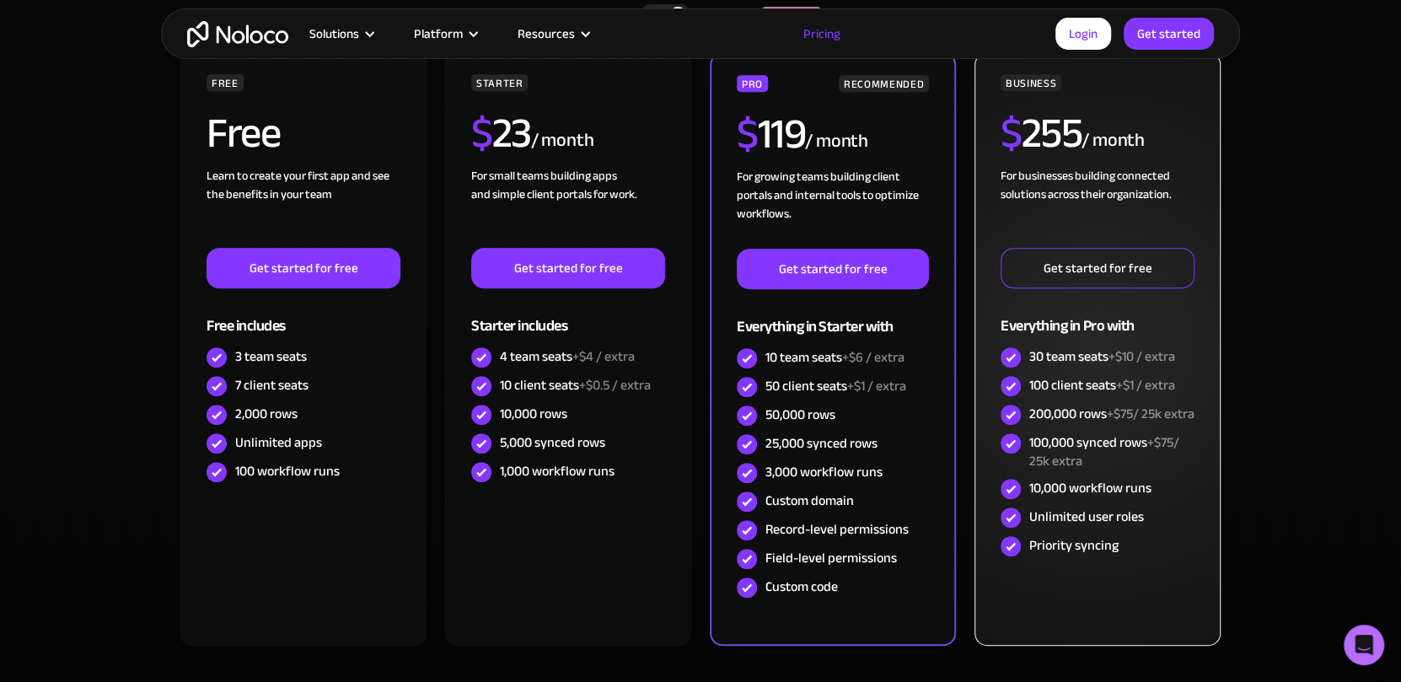
click at [1126, 265] on link "Get started for free" at bounding box center [1097, 268] width 194 height 40
click at [1158, 469] on span "+$75/ 25k extra" at bounding box center [1104, 452] width 150 height 44
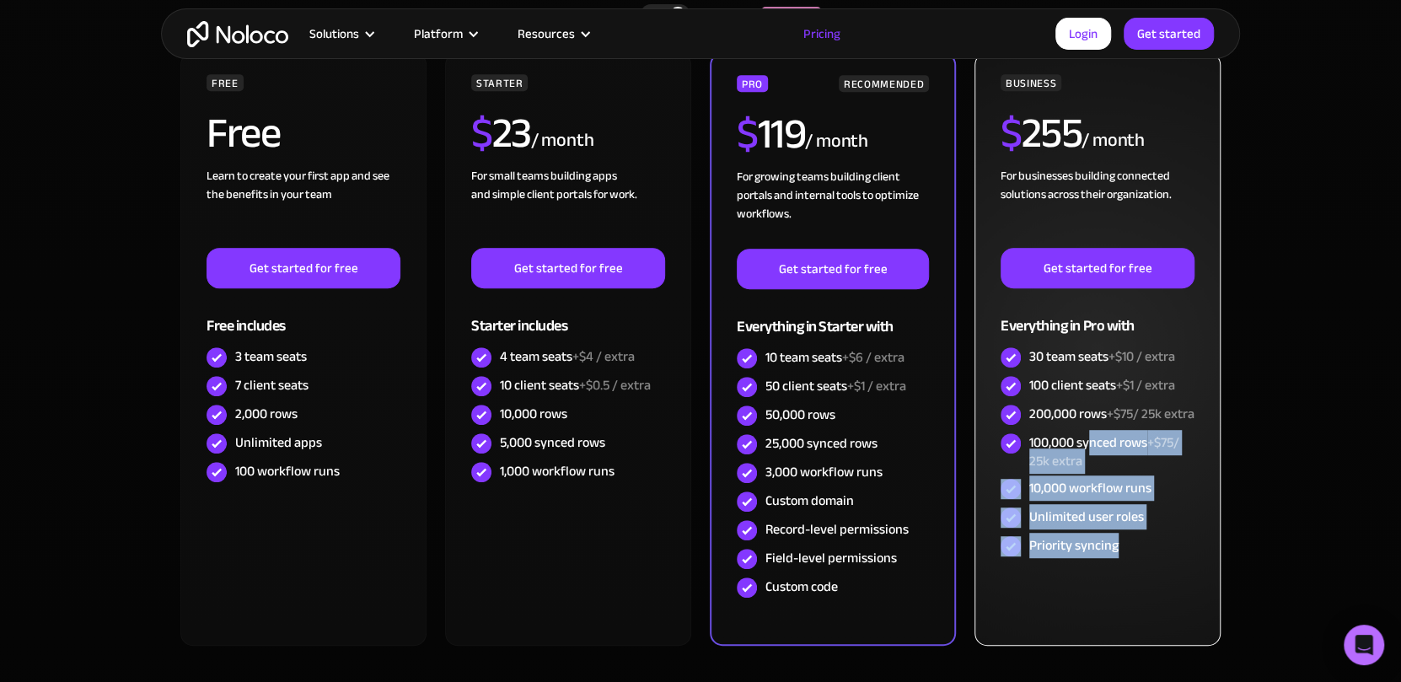
drag, startPoint x: 1144, startPoint y: 575, endPoint x: 1085, endPoint y: 448, distance: 139.1
click at [1086, 448] on div "BUSINESS $ 255 / month For businesses building connected solutions across their…" at bounding box center [1097, 317] width 194 height 486
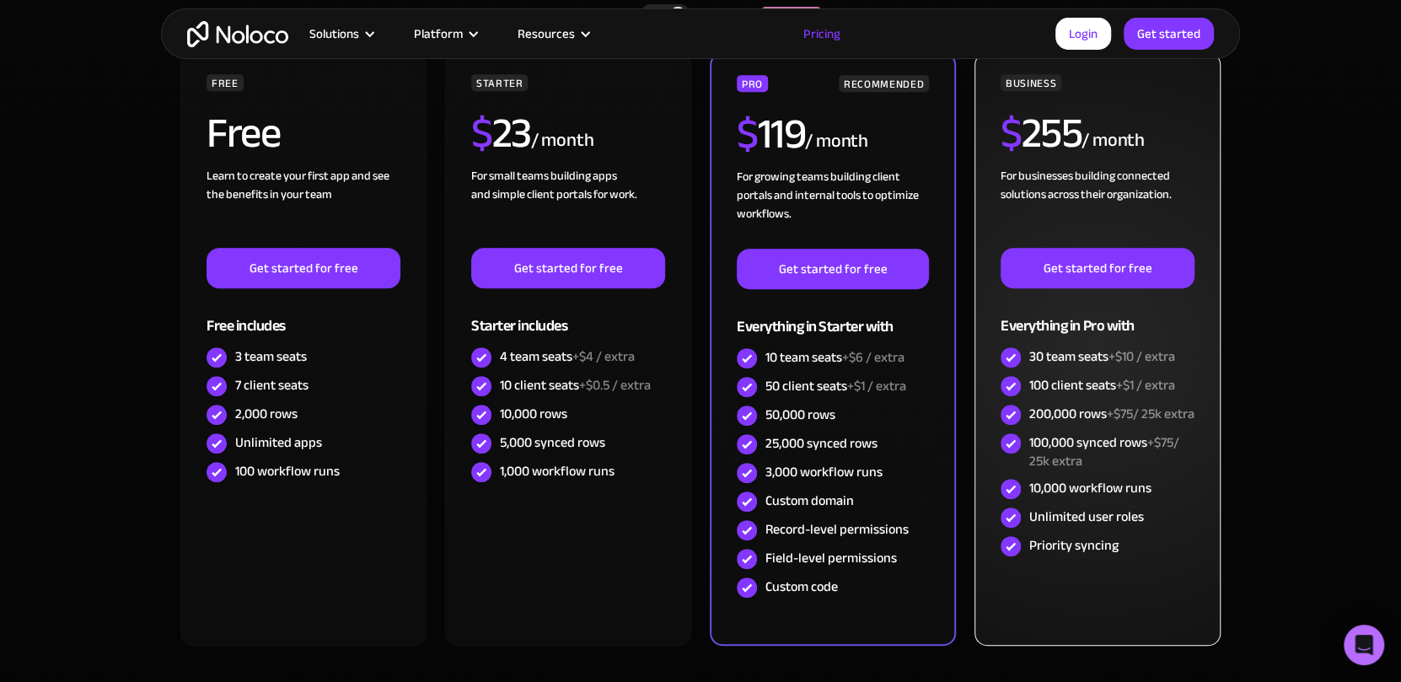
click at [1053, 456] on div "100,000 synced rows +$75/ 25k extra" at bounding box center [1111, 451] width 165 height 37
drag, startPoint x: 1022, startPoint y: 460, endPoint x: 1147, endPoint y: 476, distance: 125.7
click at [1147, 474] on div "100,000 synced rows +$75/ 25k extra" at bounding box center [1097, 452] width 194 height 46
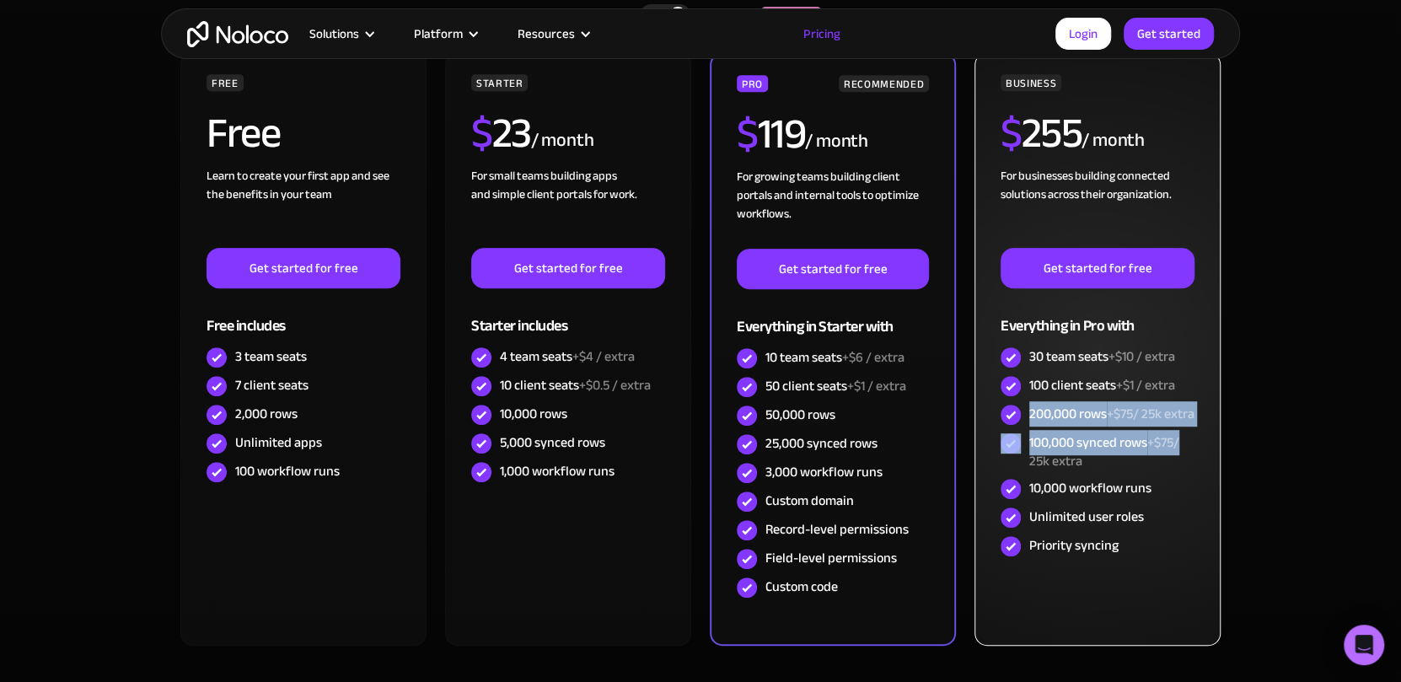
drag, startPoint x: 1028, startPoint y: 412, endPoint x: 1188, endPoint y: 446, distance: 163.6
click at [1190, 447] on div "BUSINESS $ 255 / month For businesses building connected solutions across their…" at bounding box center [1097, 317] width 194 height 486
click at [1171, 422] on div "200,000 rows +$75/ 25k extra" at bounding box center [1111, 413] width 165 height 19
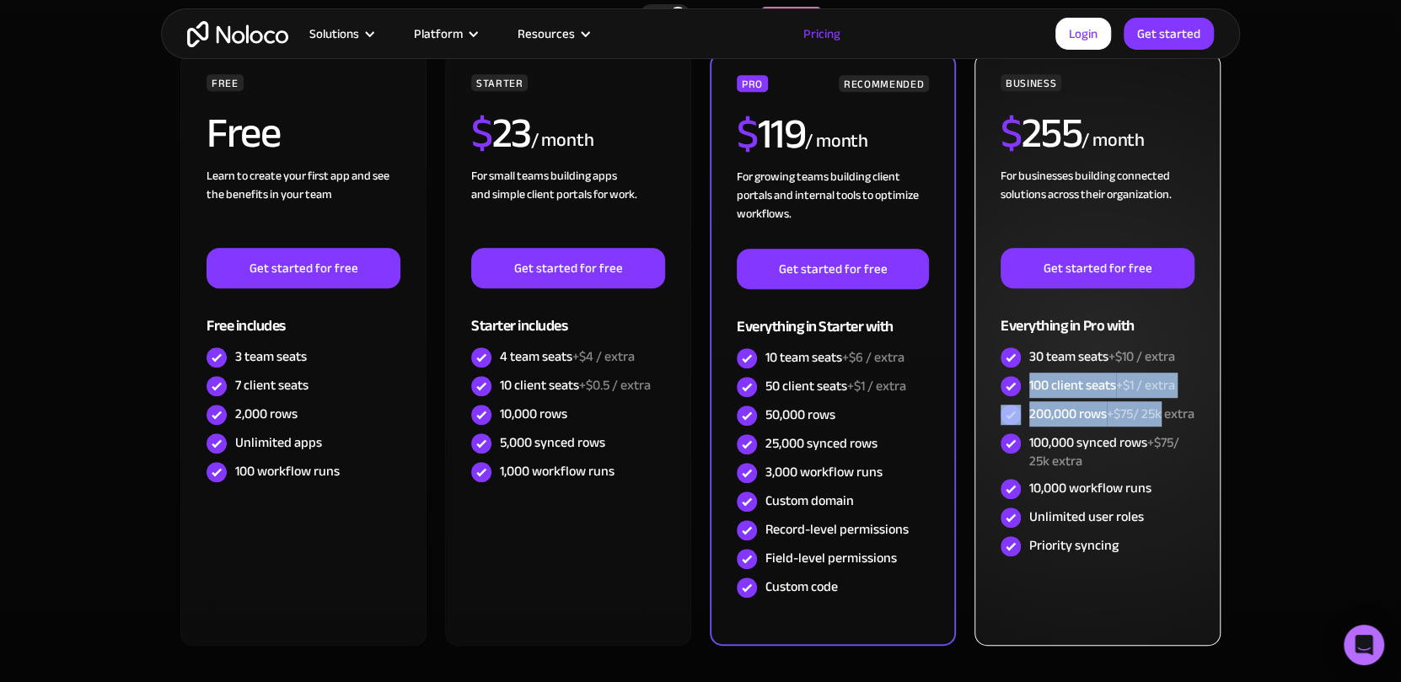
drag, startPoint x: 1027, startPoint y: 382, endPoint x: 1198, endPoint y: 413, distance: 173.9
click at [1198, 412] on div "BUSINESS $ 255 / month For businesses building connected solutions across their…" at bounding box center [1097, 348] width 246 height 593
click at [1154, 326] on div "Everything in Pro with" at bounding box center [1097, 315] width 194 height 55
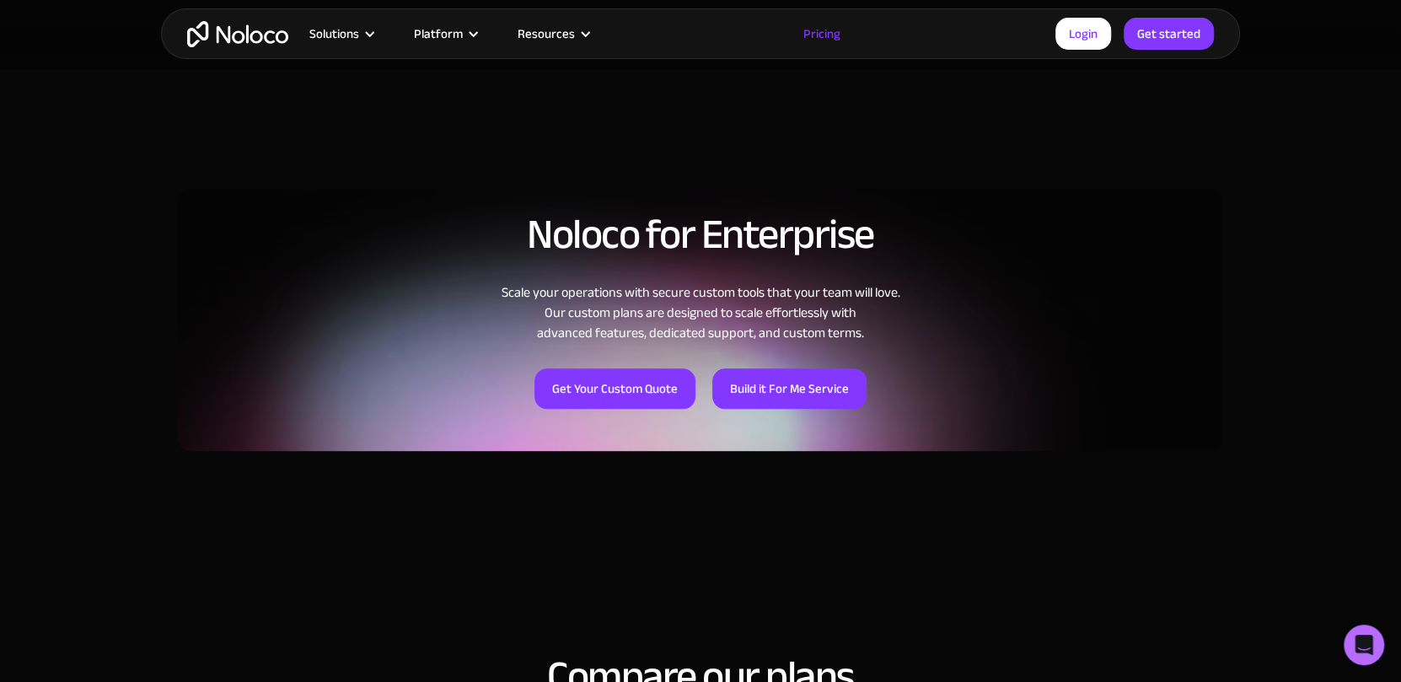
scroll to position [1186, 0]
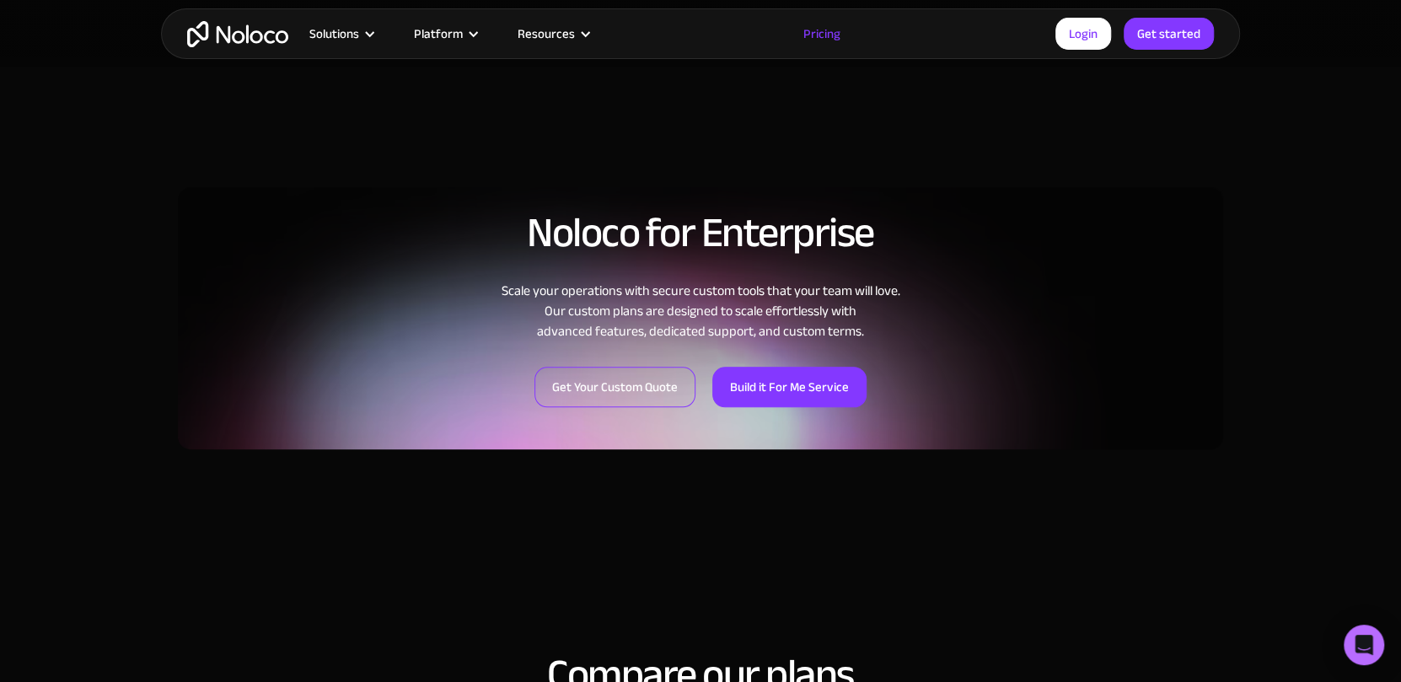
click at [631, 367] on link "Get Your Custom Quote" at bounding box center [614, 387] width 161 height 40
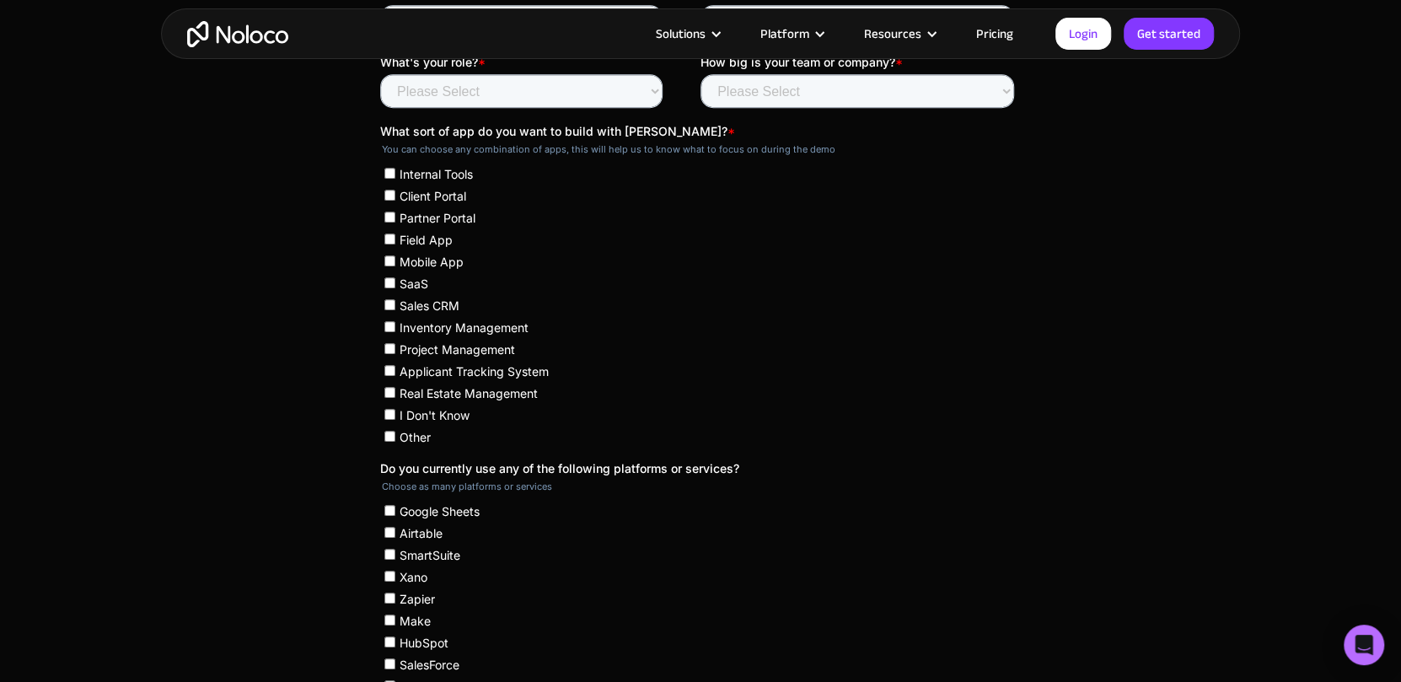
scroll to position [652, 0]
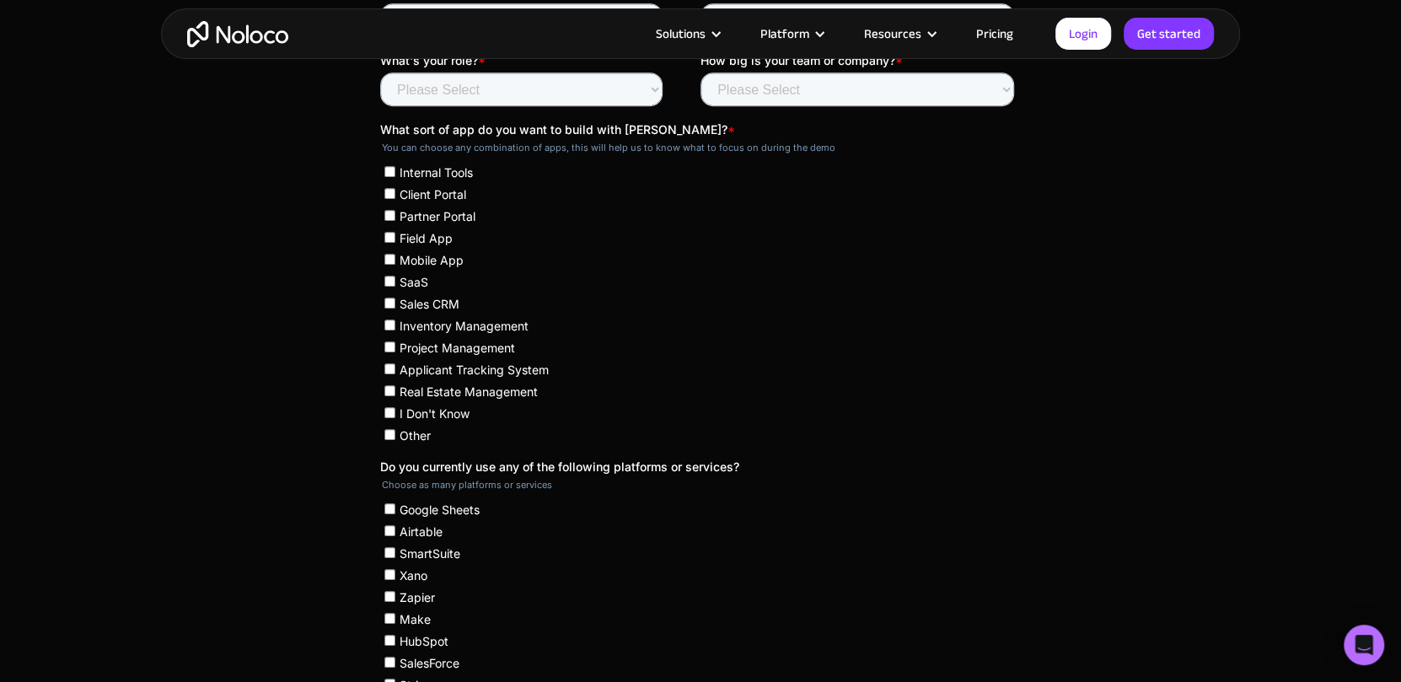
click at [440, 511] on span "Google Sheets" at bounding box center [439, 509] width 80 height 14
click at [395, 511] on input "Google Sheets" at bounding box center [389, 508] width 11 height 11
checkbox input "true"
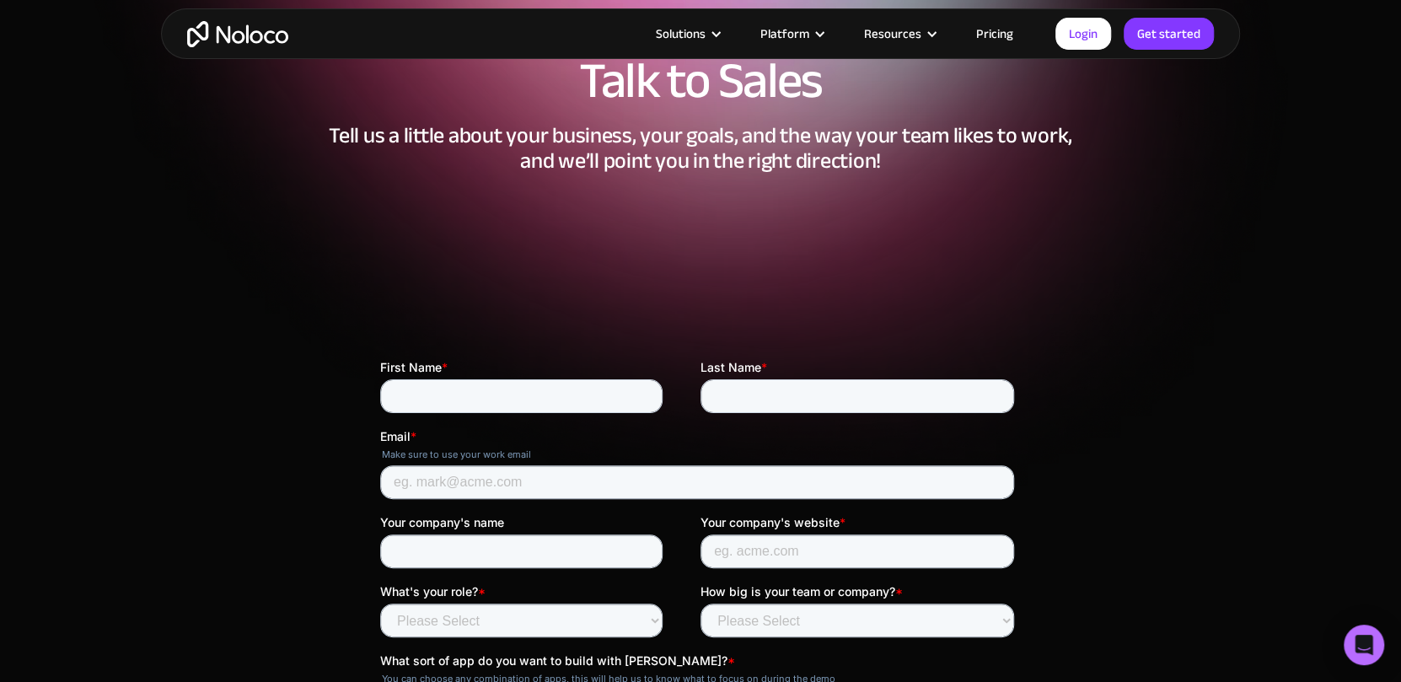
scroll to position [119, 0]
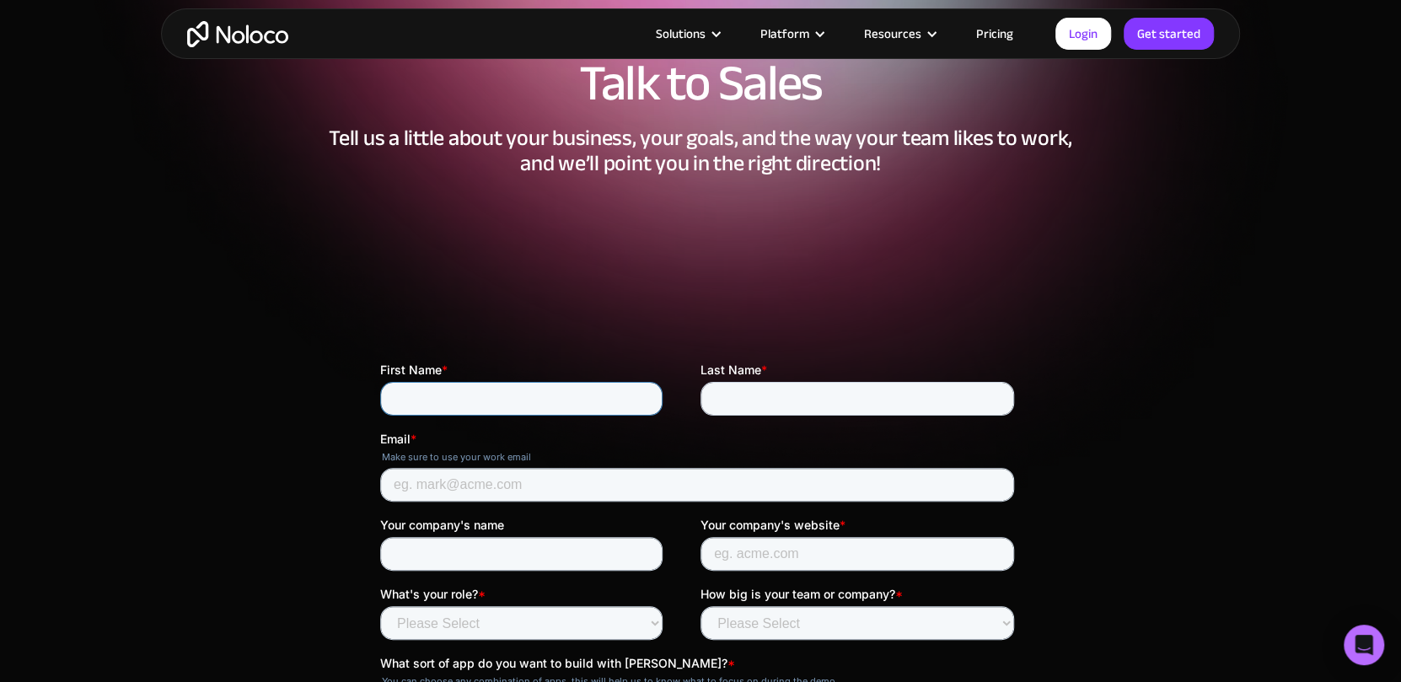
click at [480, 401] on input "First Name *" at bounding box center [521, 399] width 282 height 34
type input "[PERSON_NAME]"
click at [781, 391] on input "Last Name *" at bounding box center [856, 399] width 313 height 34
type input "Sahu"
click at [489, 469] on input "Email *" at bounding box center [697, 485] width 634 height 34
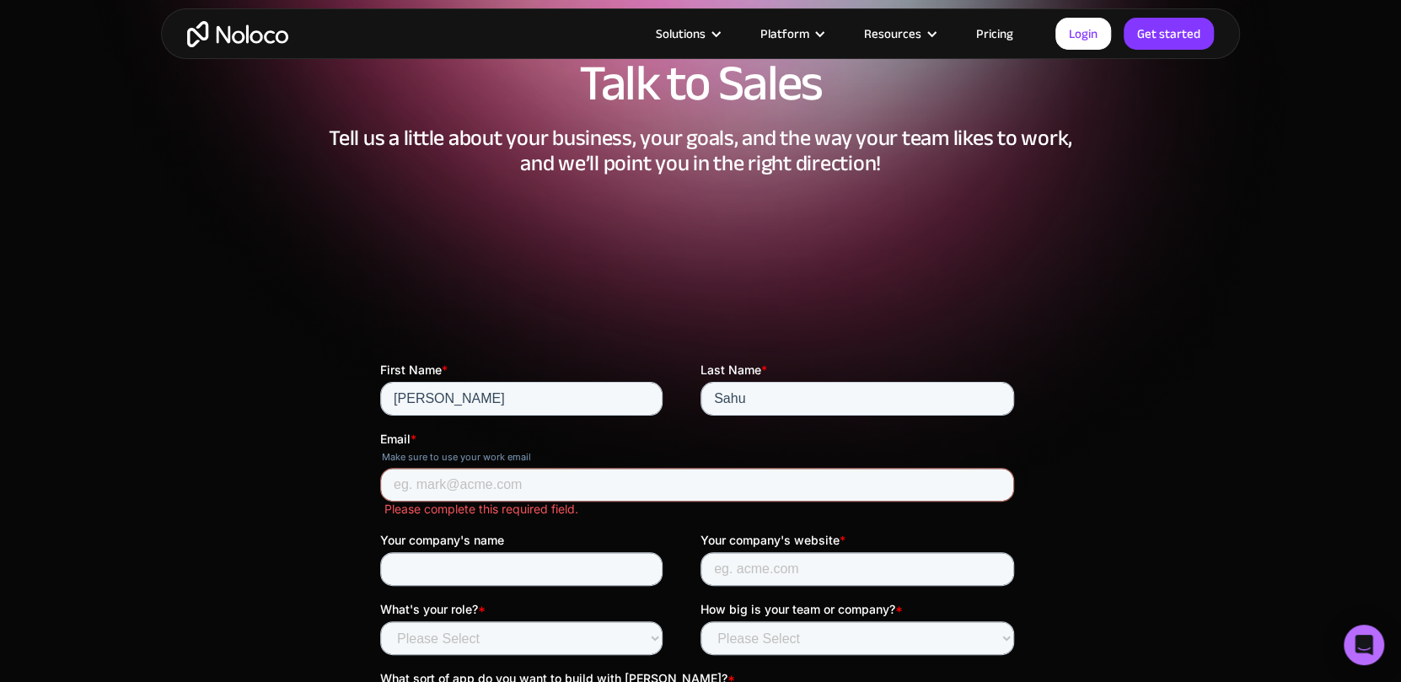
click at [527, 481] on input "Email *" at bounding box center [697, 485] width 634 height 34
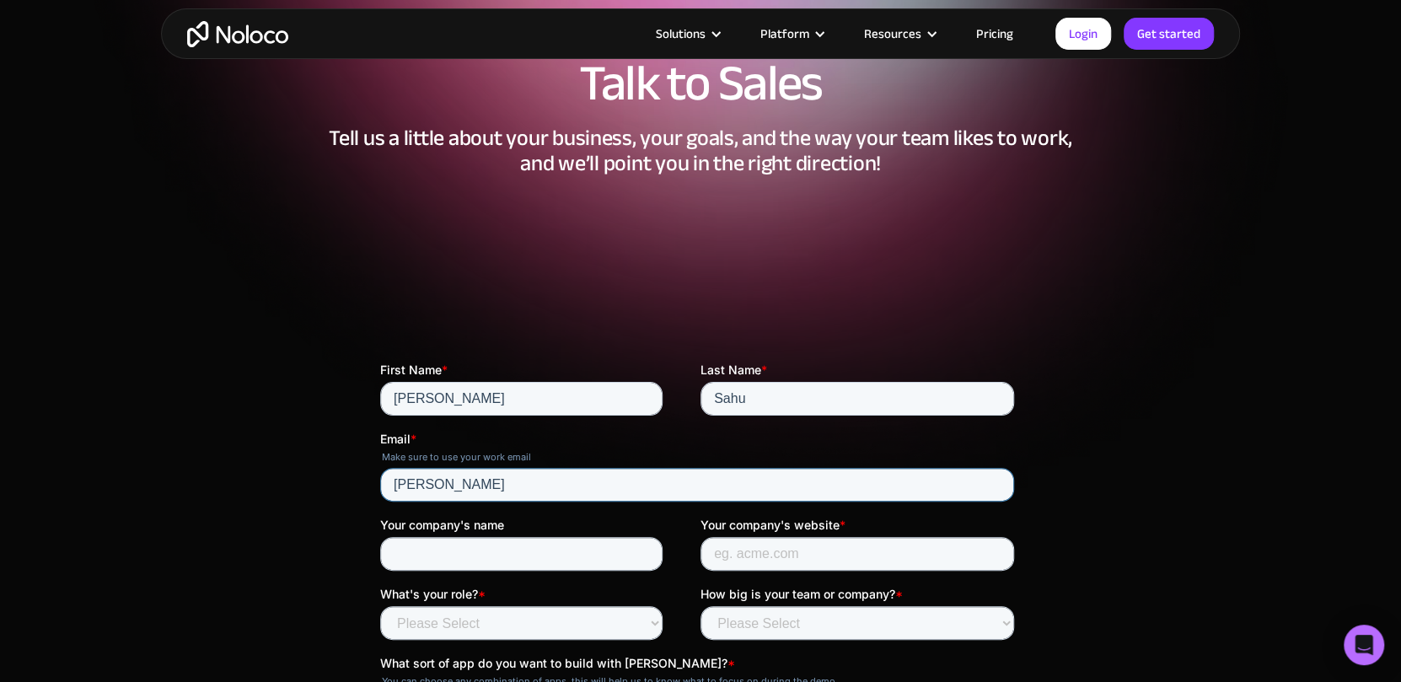
type input "[PERSON_NAME][EMAIL_ADDRESS][DOMAIN_NAME]"
click at [499, 557] on input "Your company's name" at bounding box center [521, 554] width 282 height 34
type input "Spinny"
click at [774, 538] on input "Your company's website *" at bounding box center [856, 554] width 313 height 34
type input "[DOMAIN_NAME]"
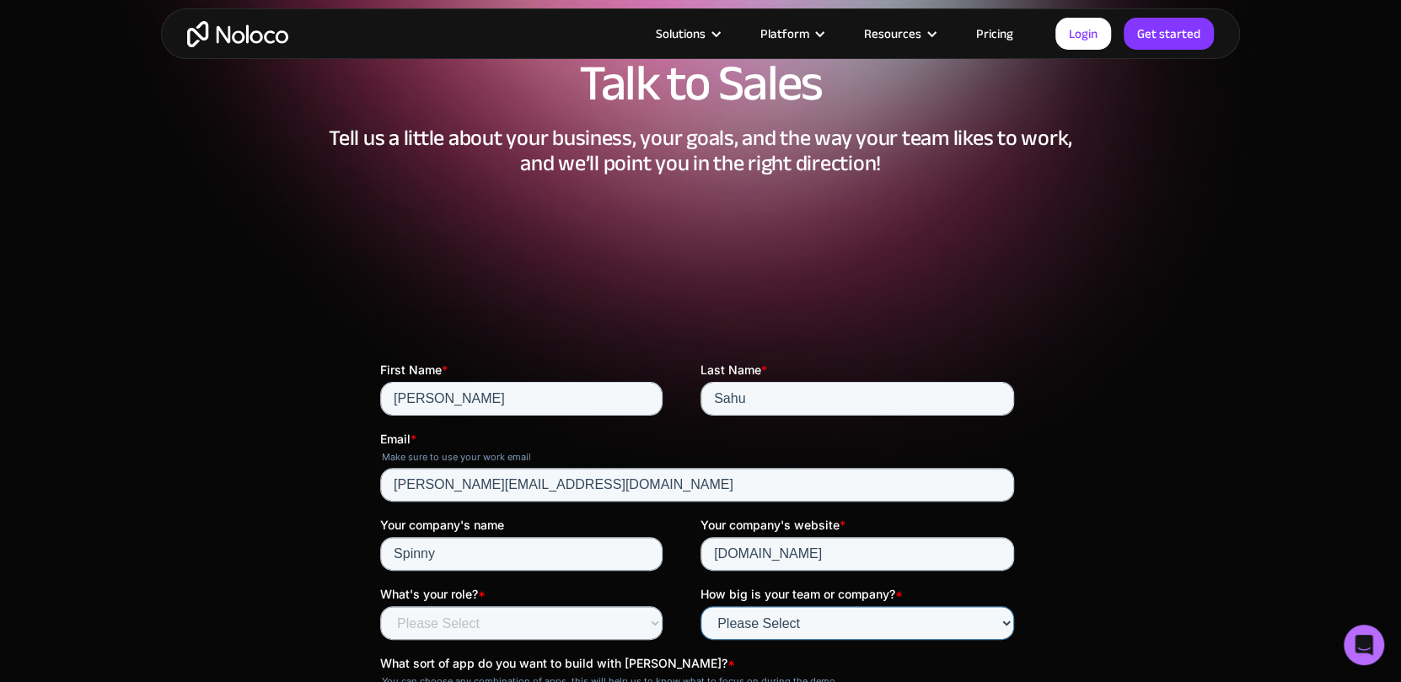
click at [761, 625] on select "Please Select Less than 10 10 - 25 25 - 50 50 - 100 More than 100" at bounding box center [856, 623] width 313 height 34
select select "More than 100"
click at [700, 606] on select "Please Select Less than 10 10 - 25 25 - 50 50 - 100 More than 100" at bounding box center [856, 623] width 313 height 34
click at [568, 630] on select "Please Select Founder / CXO IT / Engineering Product / Project Management Finan…" at bounding box center [521, 623] width 282 height 34
select select "Product / Project Management"
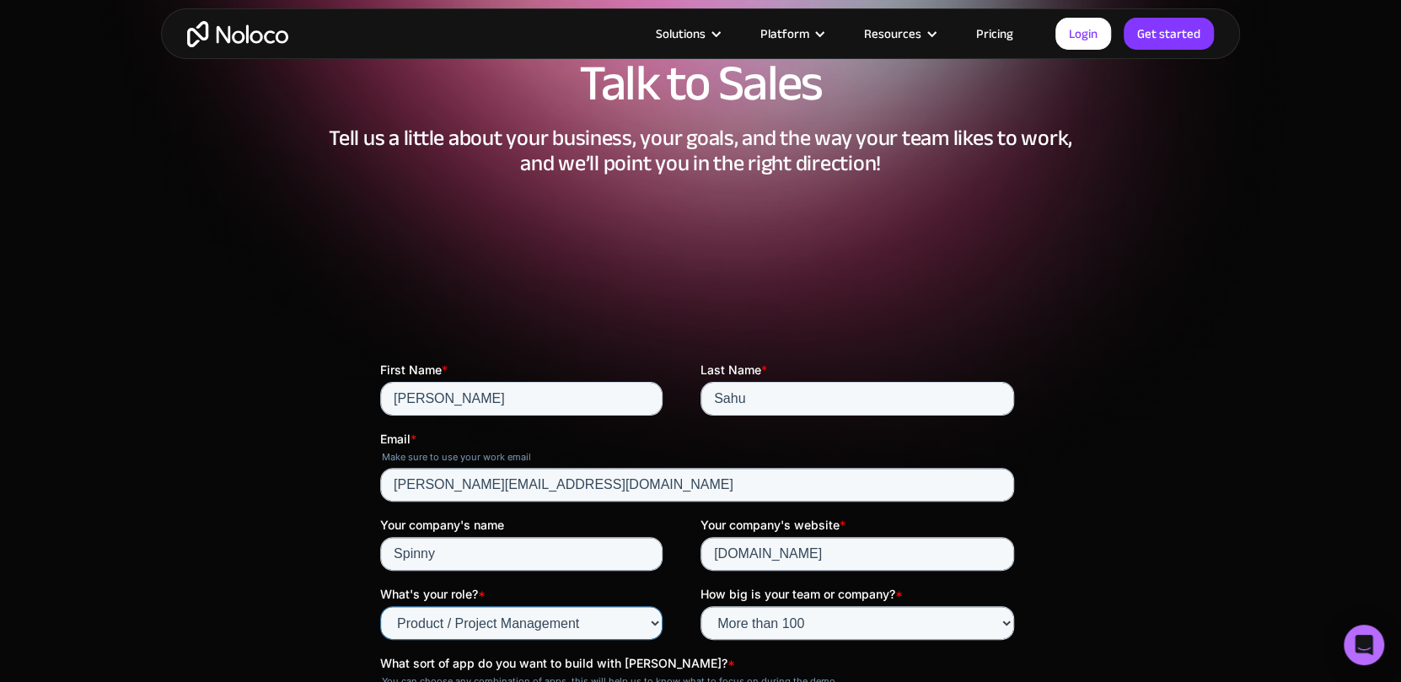
click at [380, 606] on select "Please Select Founder / CXO IT / Engineering Product / Project Management Finan…" at bounding box center [521, 623] width 282 height 34
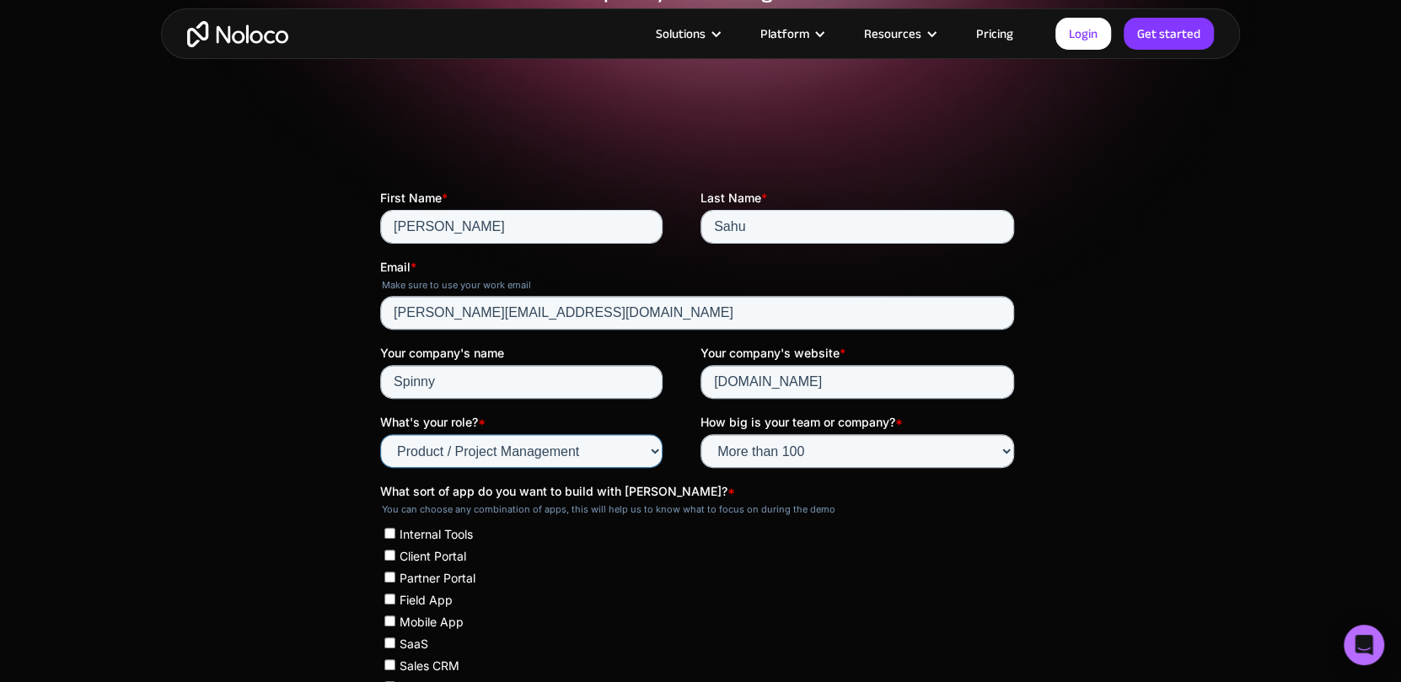
scroll to position [292, 0]
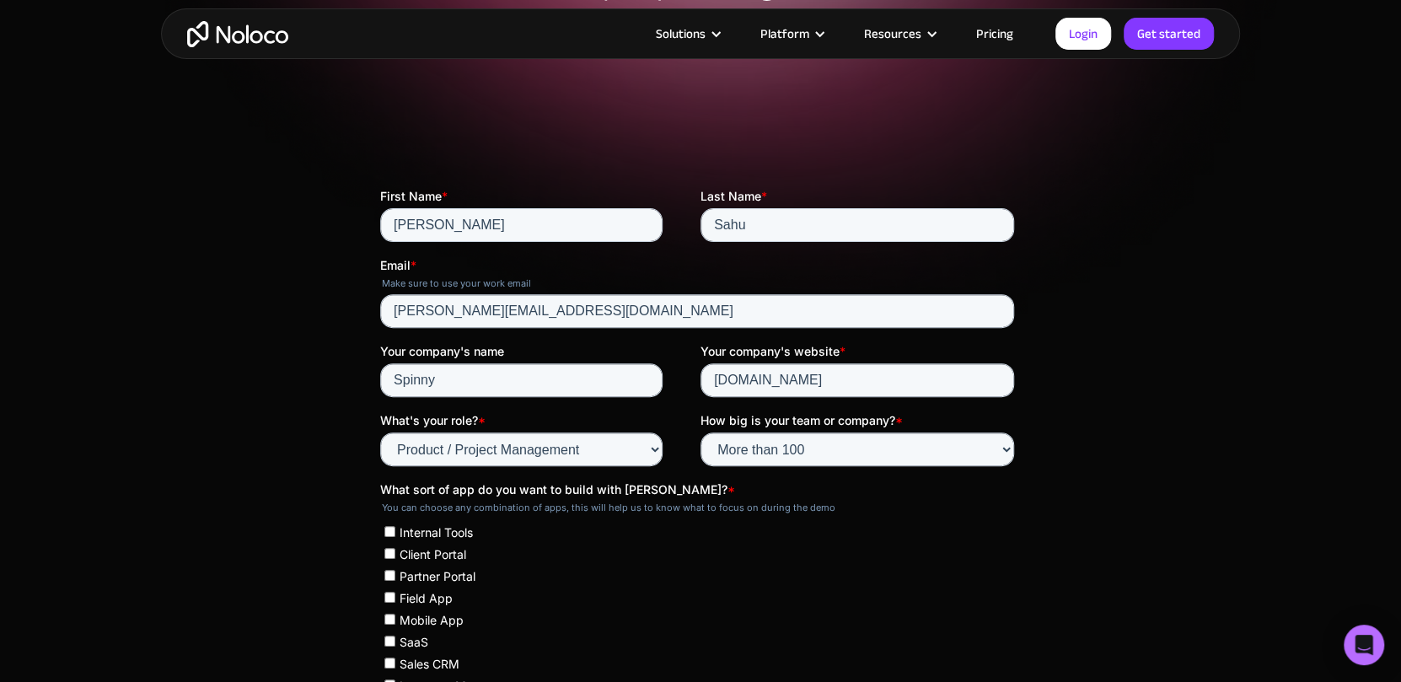
click at [437, 531] on span "Internal Tools" at bounding box center [435, 532] width 73 height 14
click at [395, 531] on input "Internal Tools" at bounding box center [389, 531] width 11 height 11
checkbox input "true"
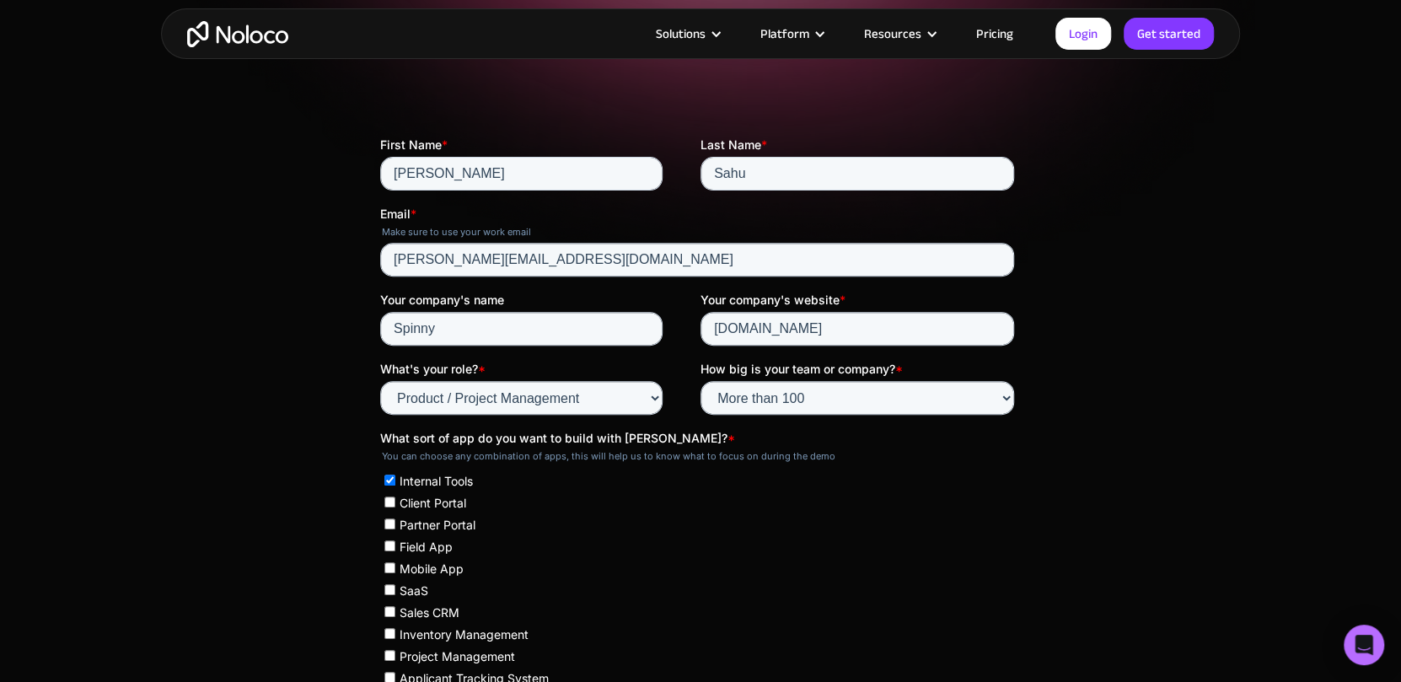
scroll to position [346, 0]
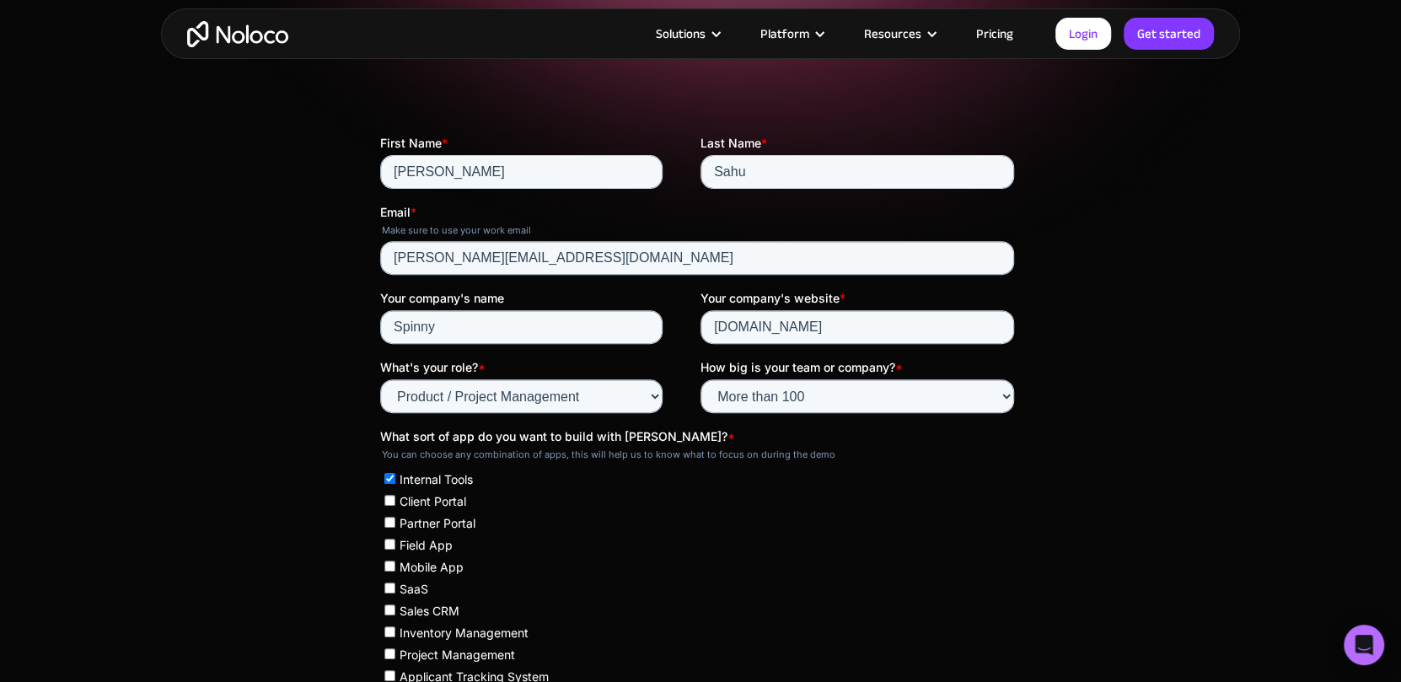
click at [427, 549] on span "Field App" at bounding box center [425, 545] width 53 height 14
click at [395, 549] on input "Field App" at bounding box center [389, 543] width 11 height 11
checkbox input "true"
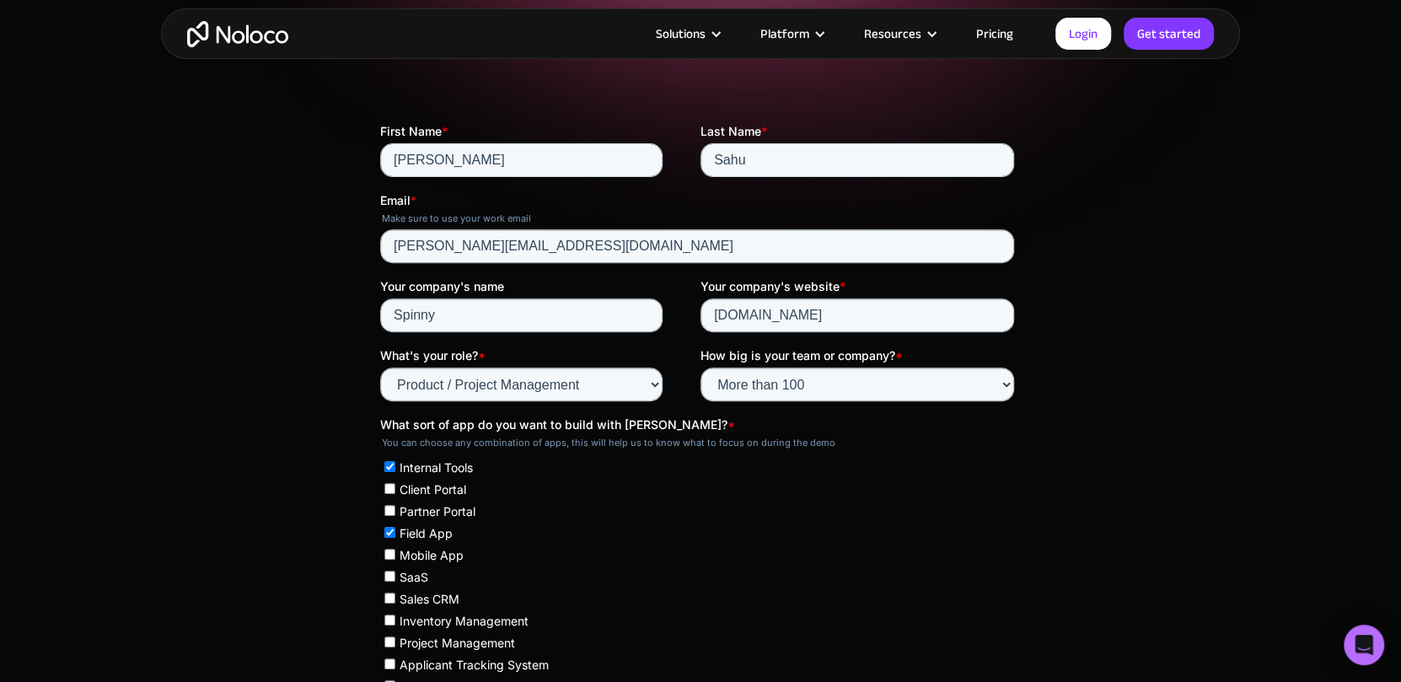
click at [440, 548] on span "Mobile App" at bounding box center [431, 555] width 64 height 14
click at [395, 549] on input "Mobile App" at bounding box center [389, 554] width 11 height 11
checkbox input "true"
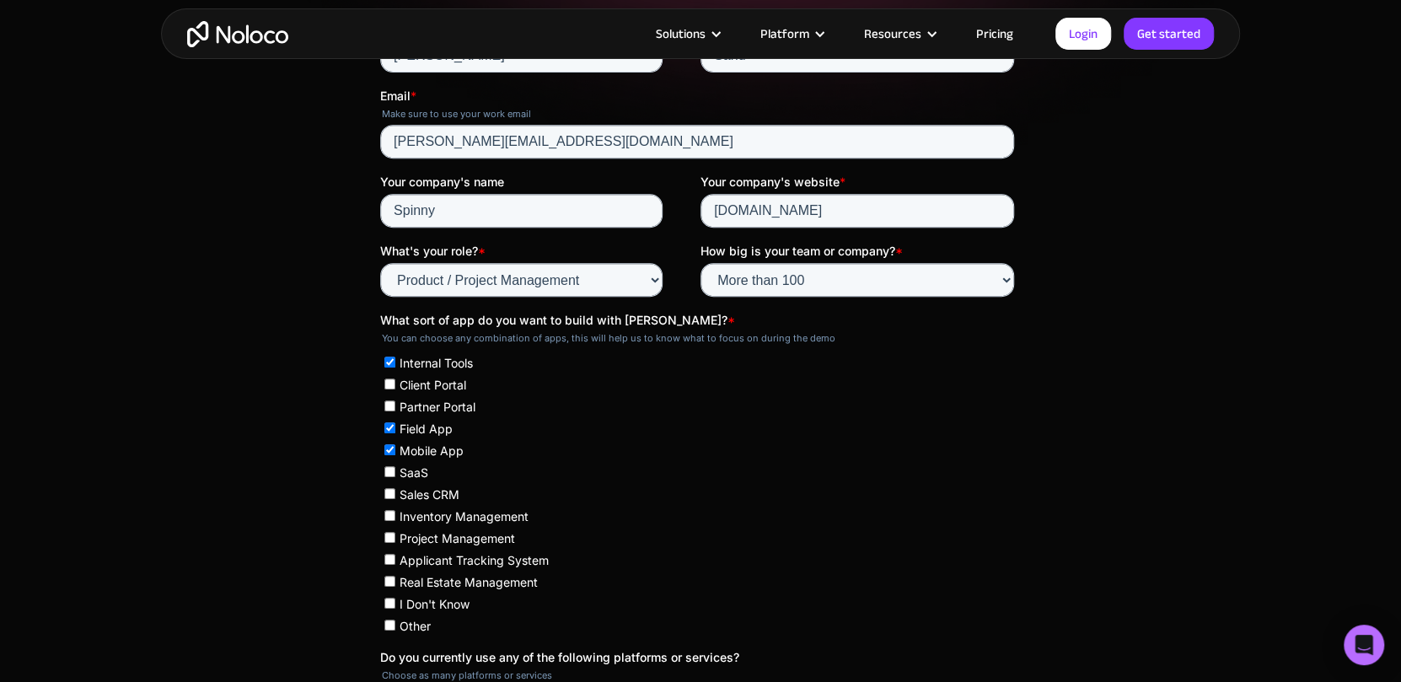
scroll to position [469, 0]
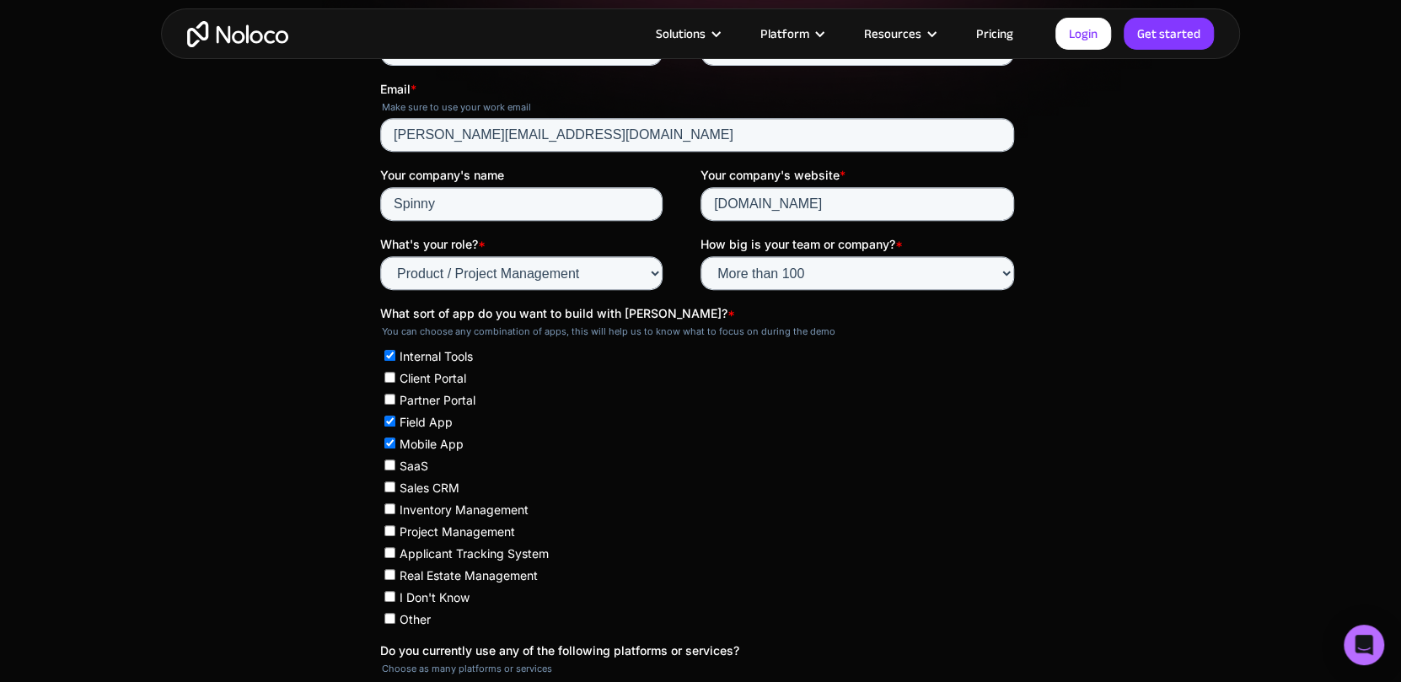
click at [515, 530] on label "Project Management" at bounding box center [698, 530] width 629 height 17
click at [395, 530] on input "Project Management" at bounding box center [389, 530] width 11 height 11
checkbox input "true"
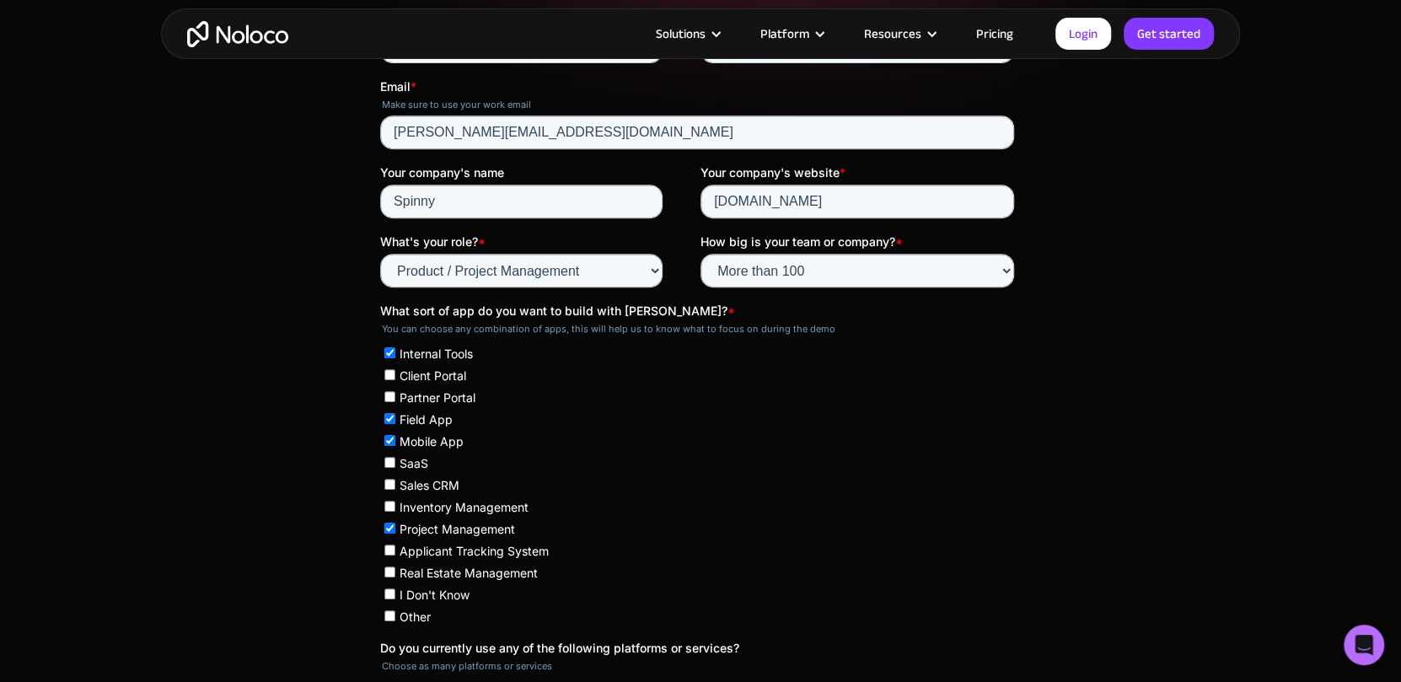
click at [533, 507] on label "Inventory Management" at bounding box center [698, 506] width 629 height 17
click at [395, 507] on input "Inventory Management" at bounding box center [389, 506] width 11 height 11
checkbox input "true"
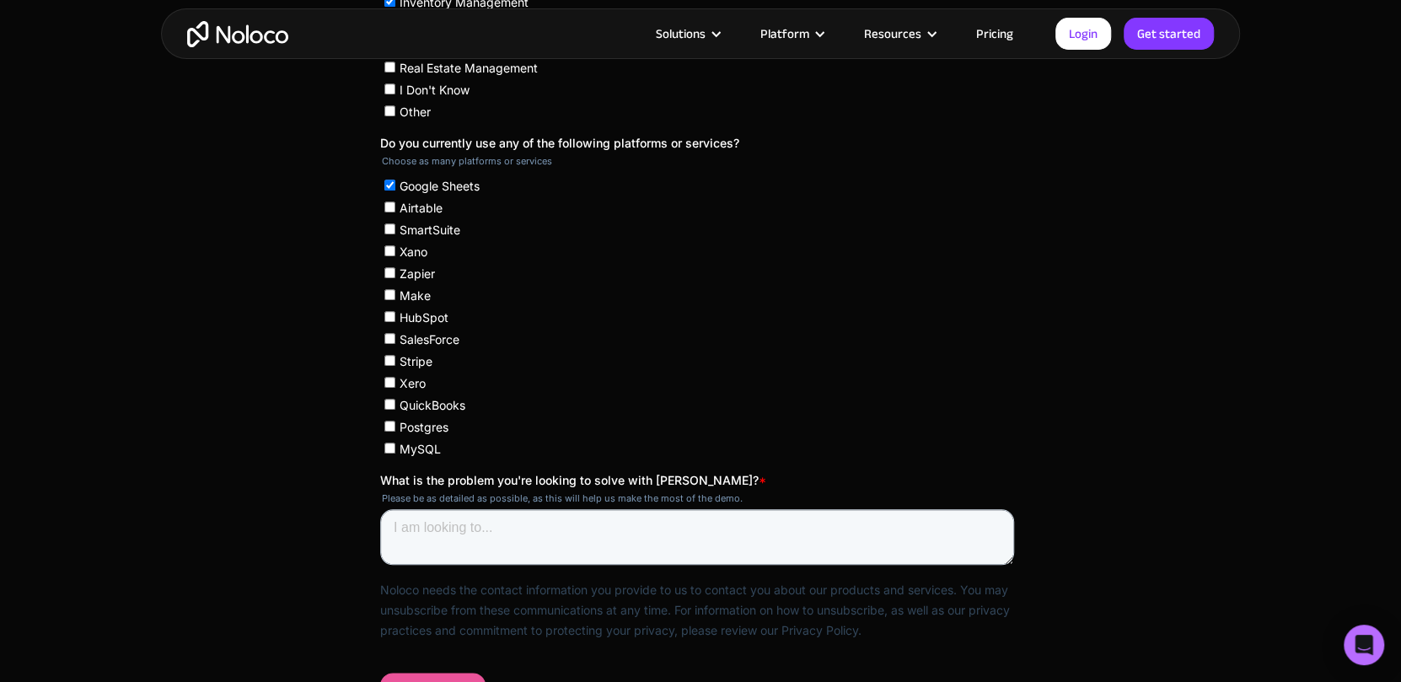
scroll to position [978, 0]
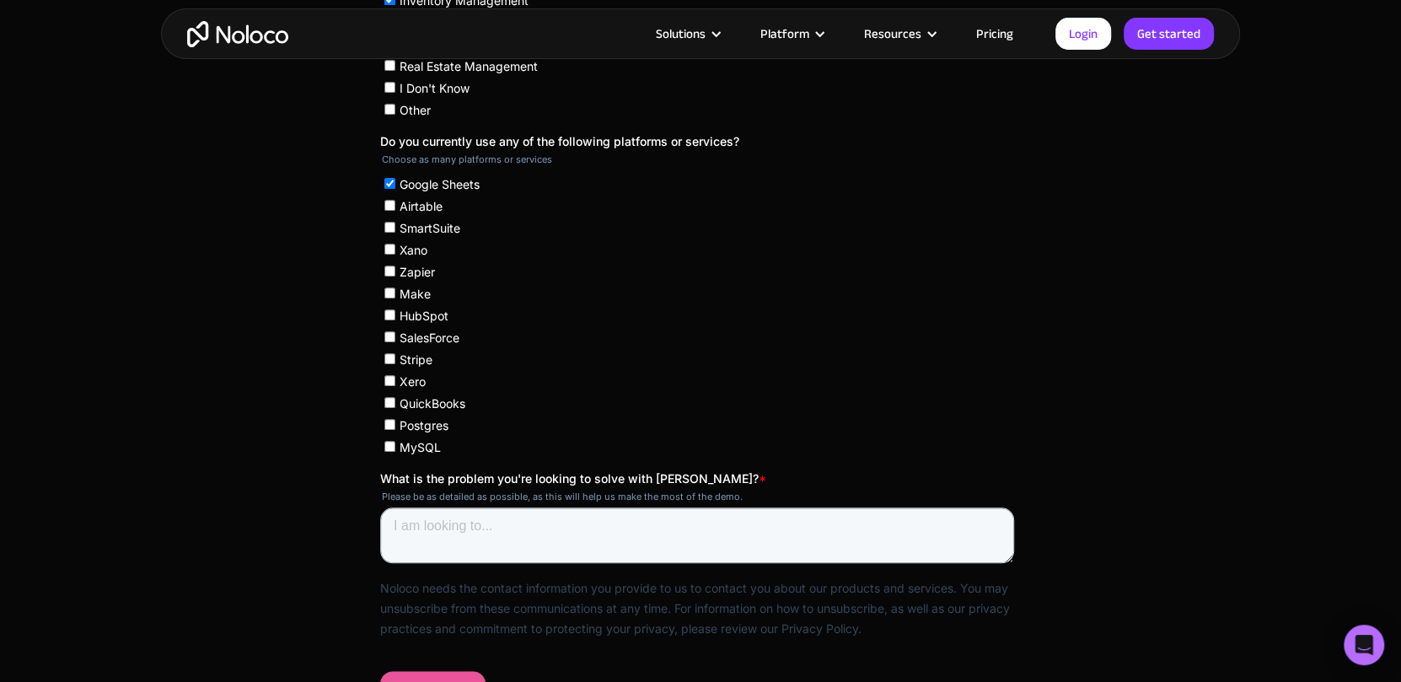
click at [396, 421] on label "Postgres" at bounding box center [698, 424] width 629 height 17
click at [395, 421] on input "Postgres" at bounding box center [389, 424] width 11 height 11
checkbox input "true"
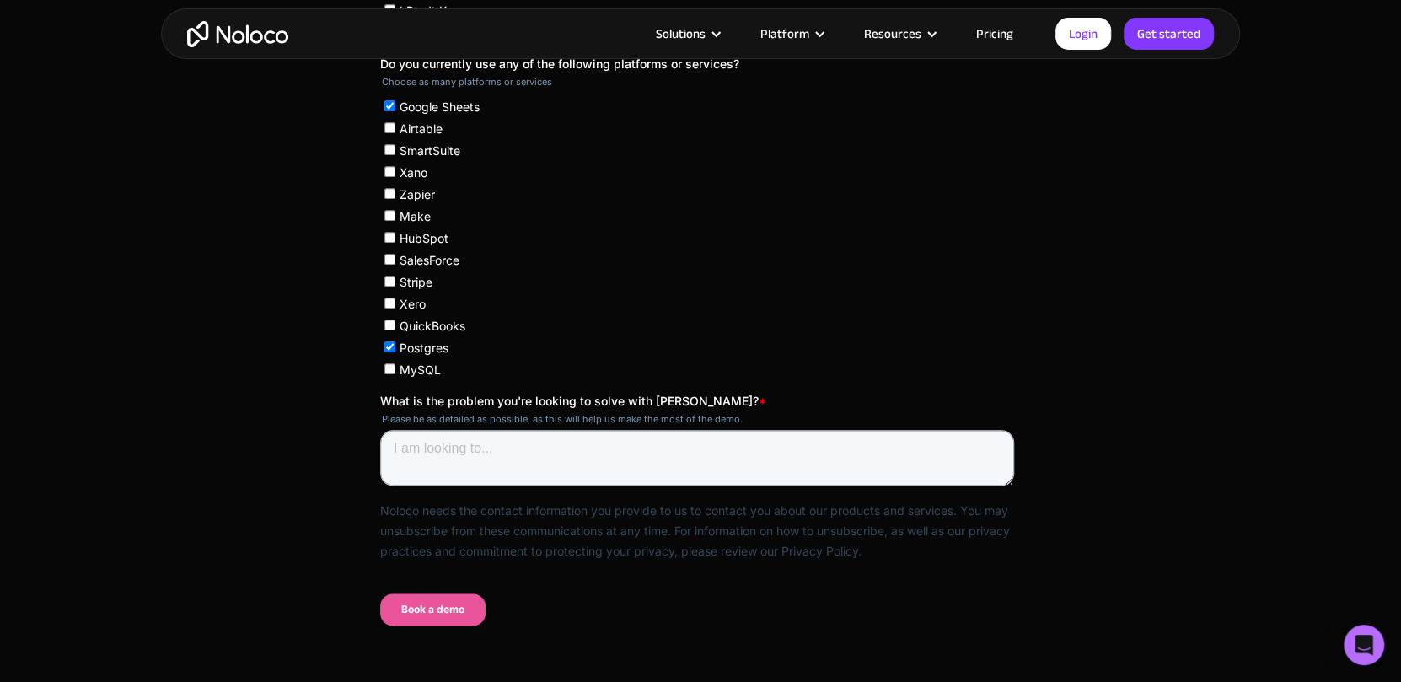
scroll to position [1064, 0]
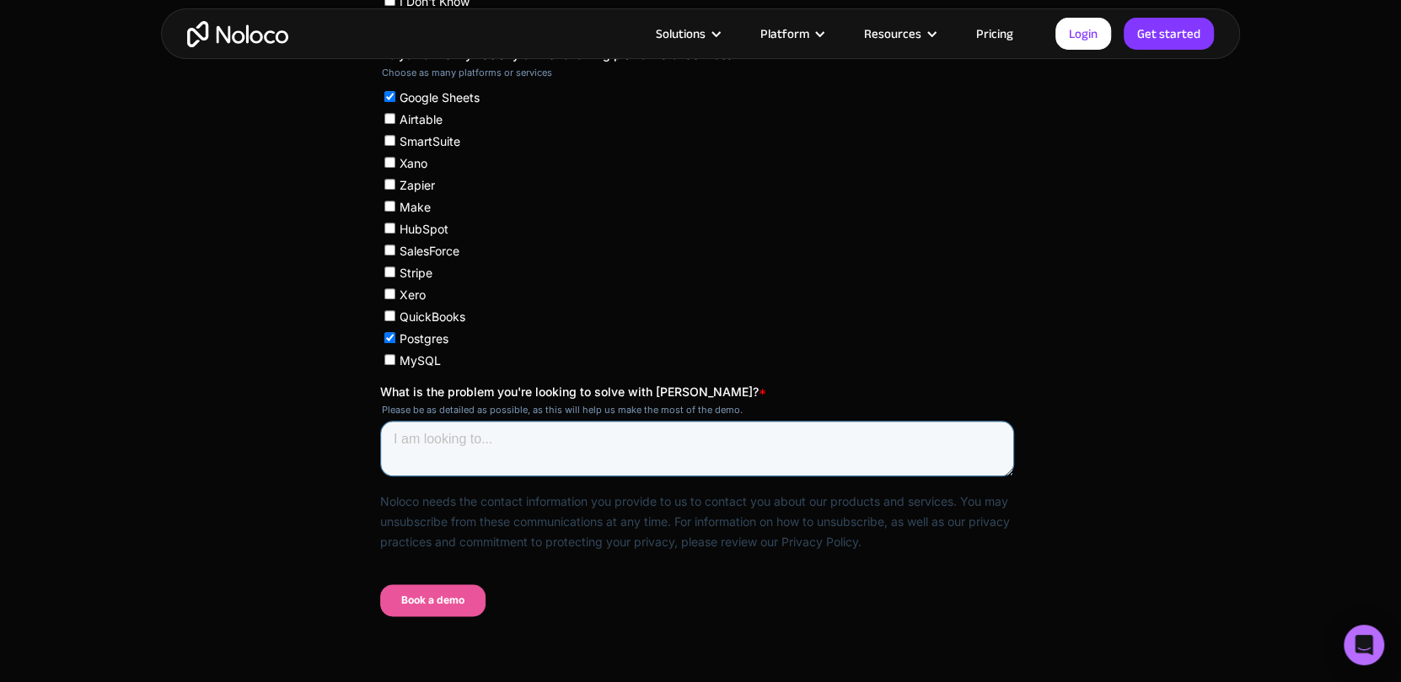
click at [538, 442] on textarea "What is the problem you're looking to solve with [PERSON_NAME]? *" at bounding box center [697, 449] width 634 height 56
